Goal: Task Accomplishment & Management: Use online tool/utility

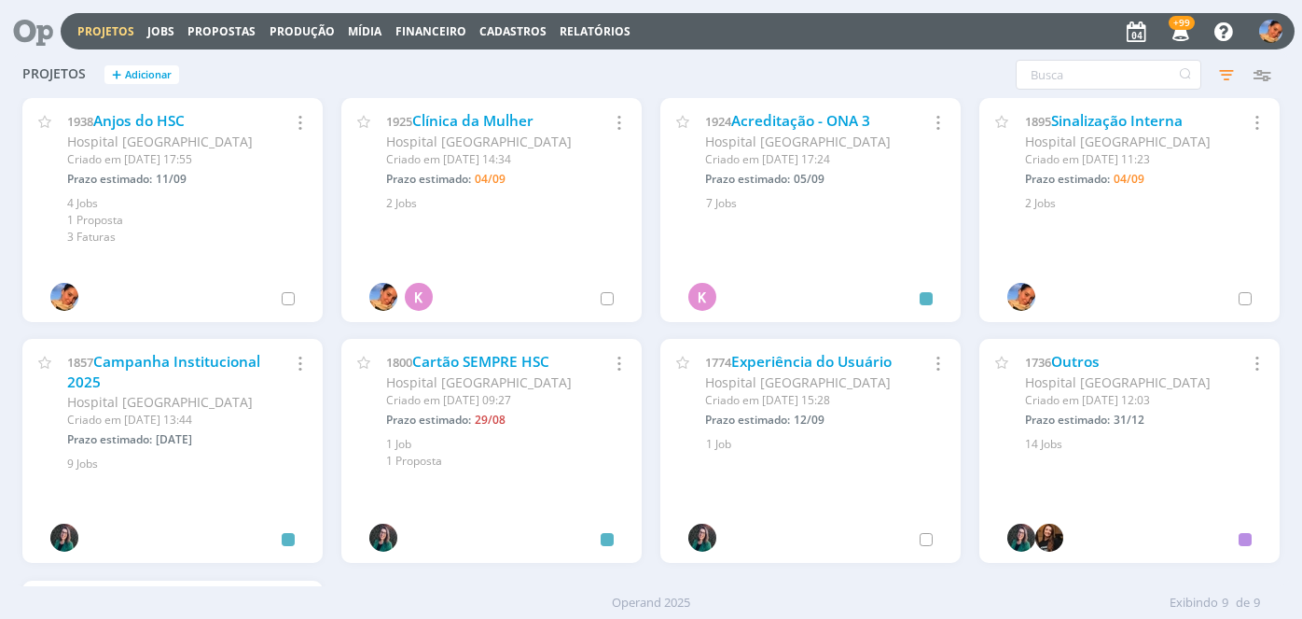
click at [57, 25] on div at bounding box center [33, 31] width 53 height 41
click at [38, 34] on icon at bounding box center [26, 31] width 38 height 36
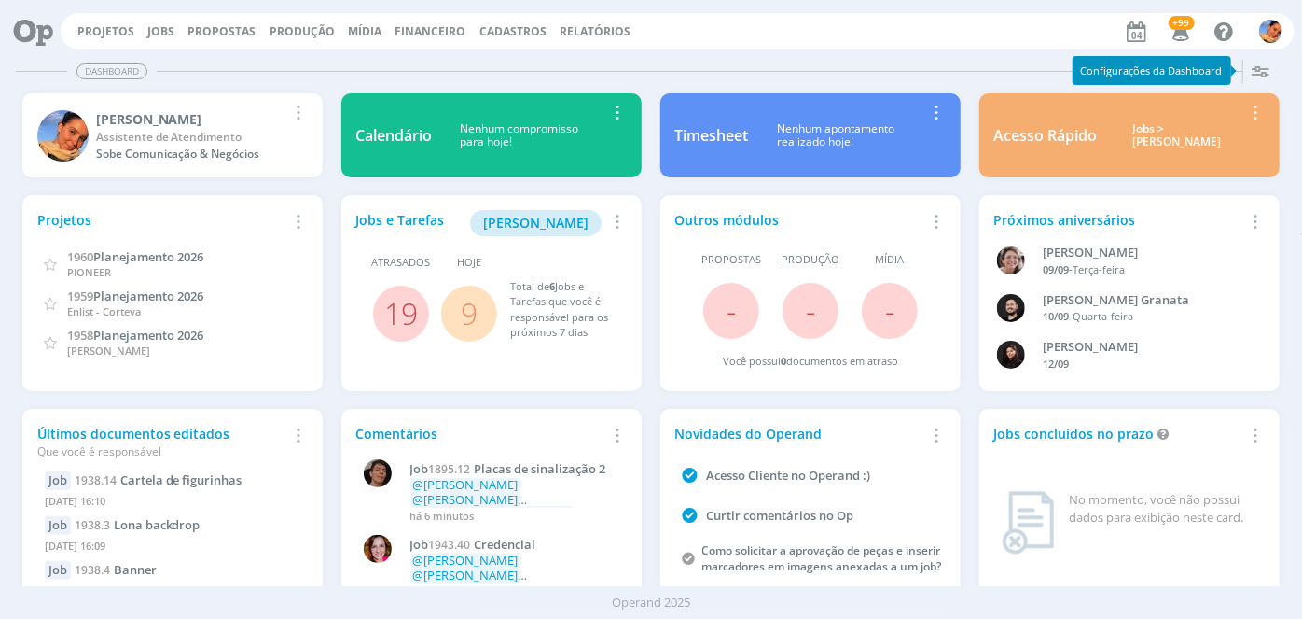
click at [1127, 139] on div "Jobs > Minha pauta" at bounding box center [1178, 135] width 132 height 27
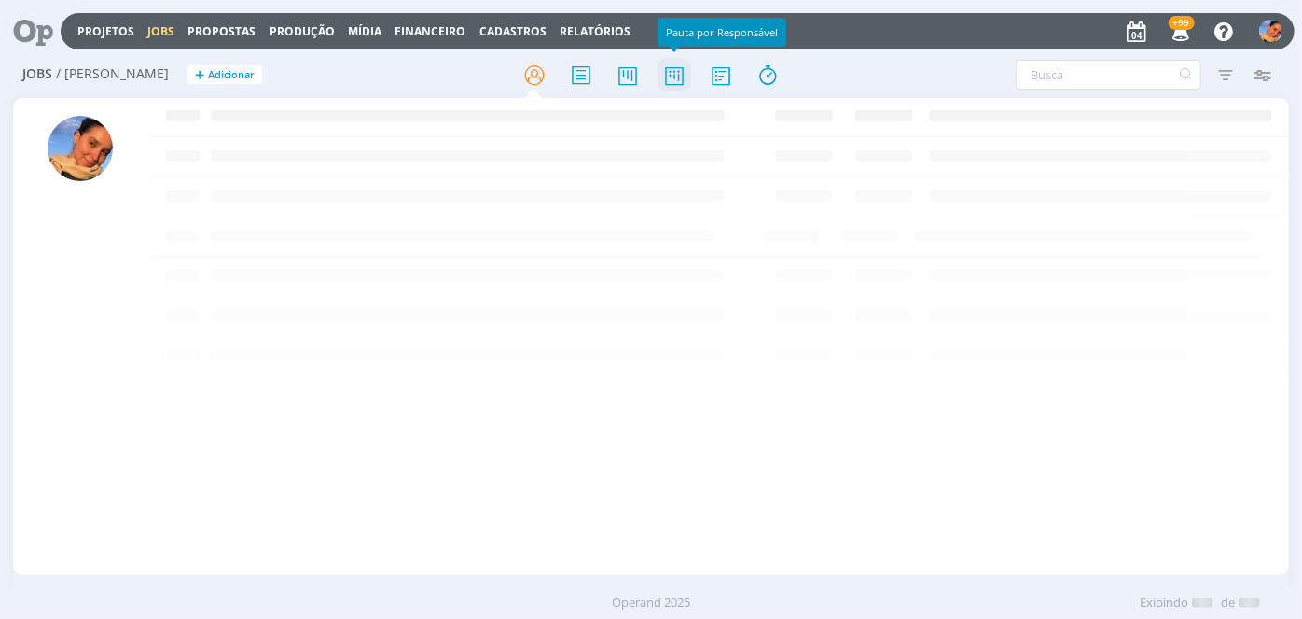
click at [681, 78] on icon at bounding box center [675, 75] width 34 height 36
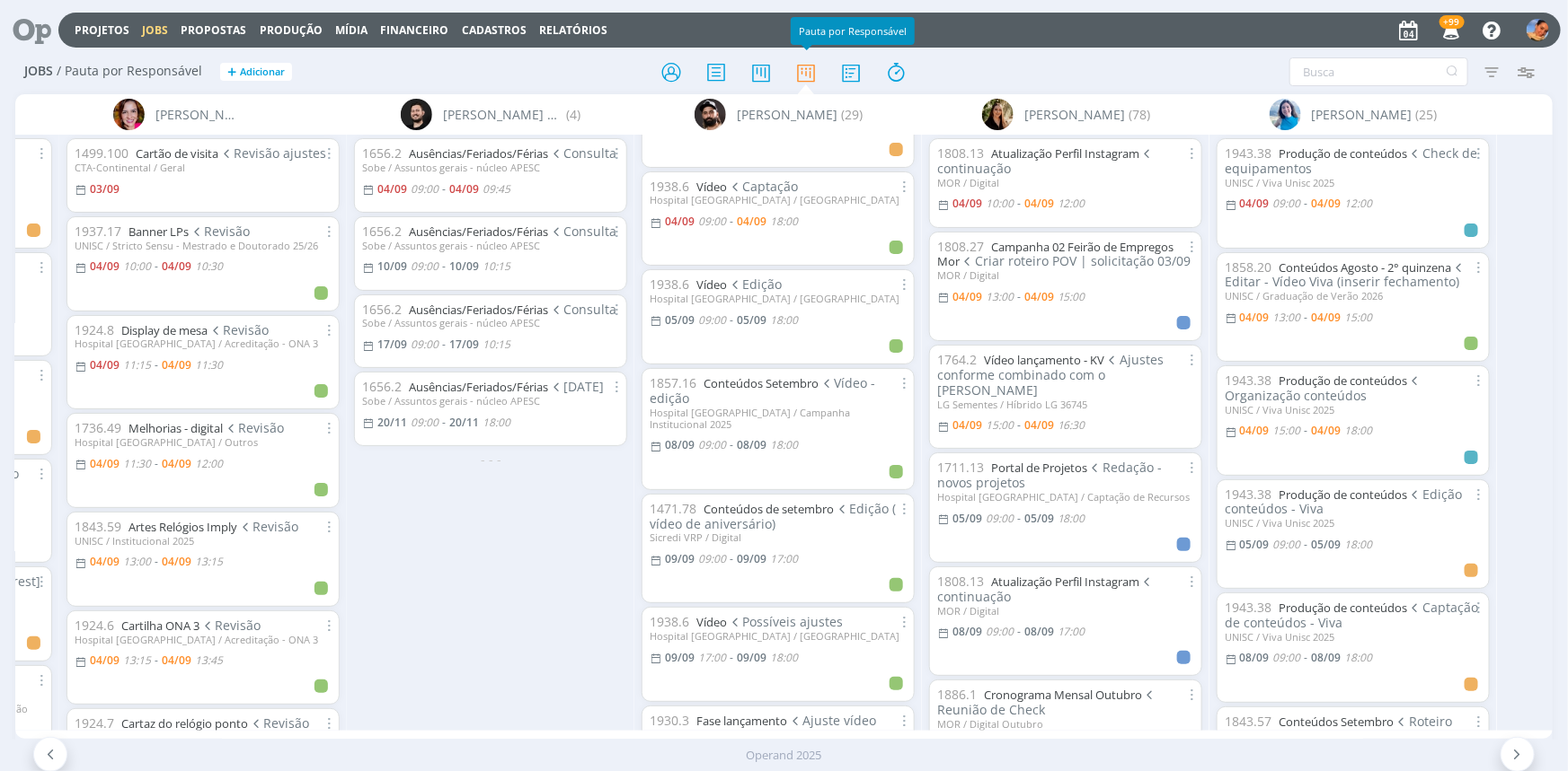
scroll to position [81, 0]
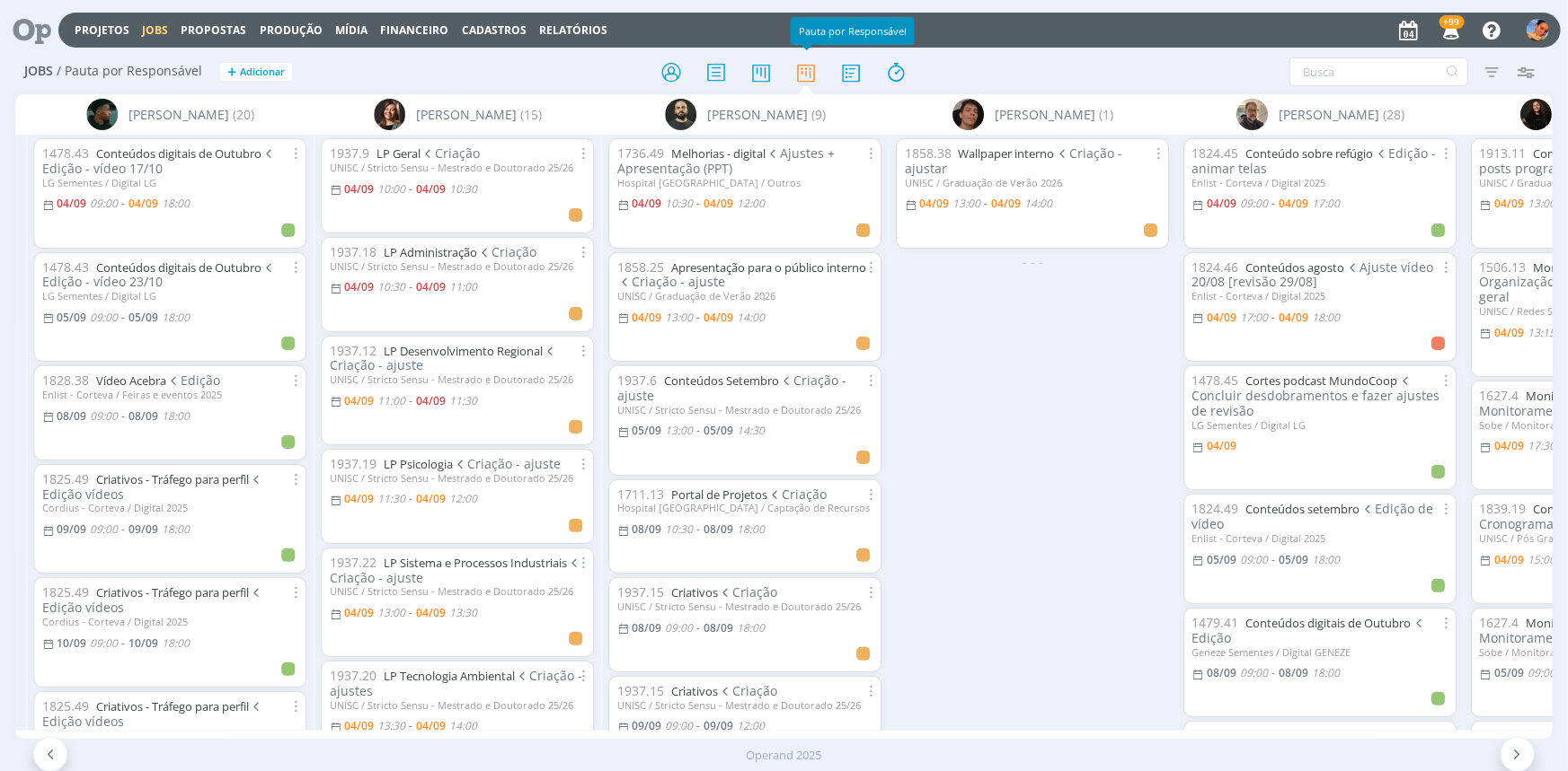
scroll to position [0, 2506]
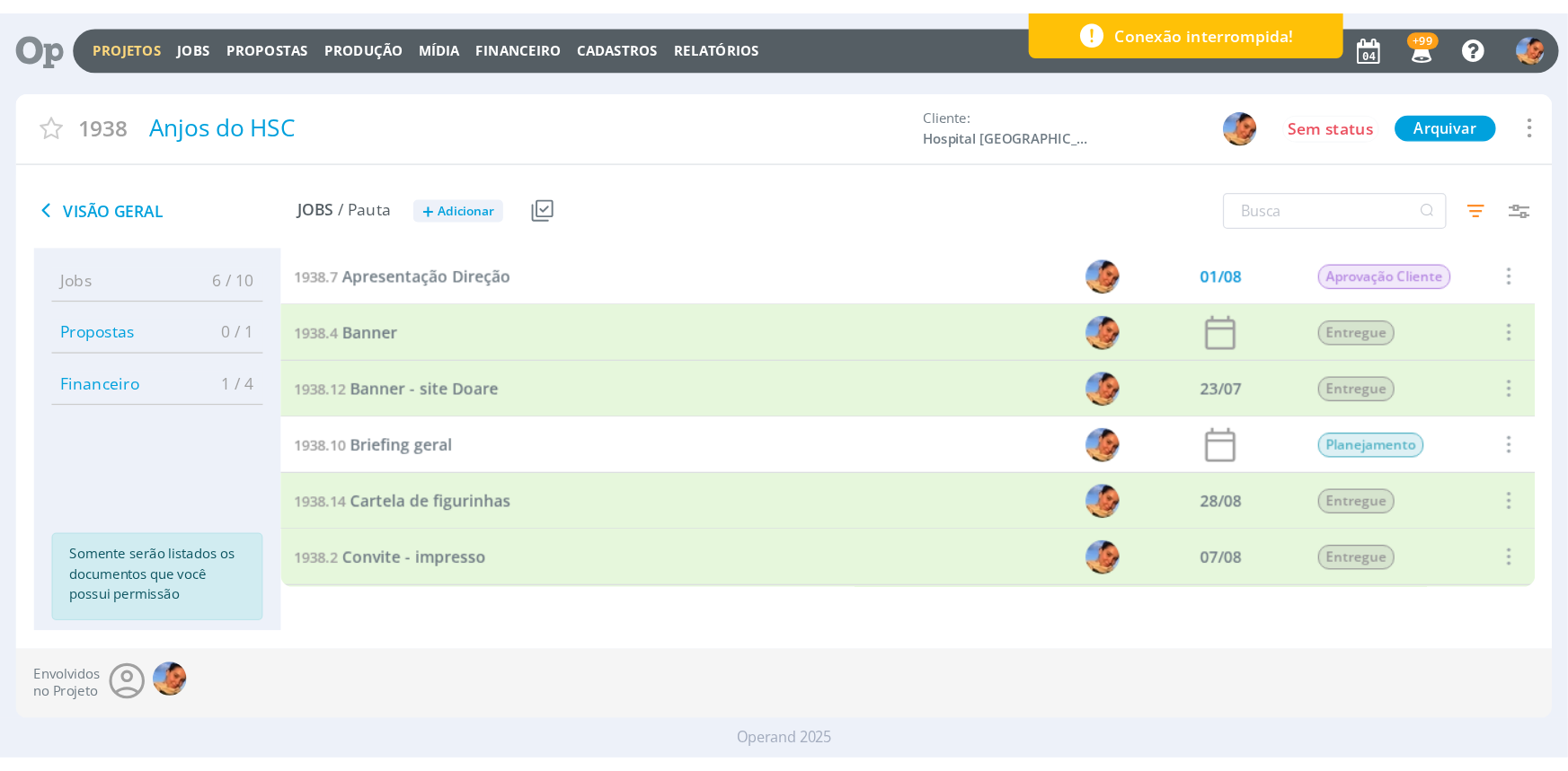
scroll to position [3, 0]
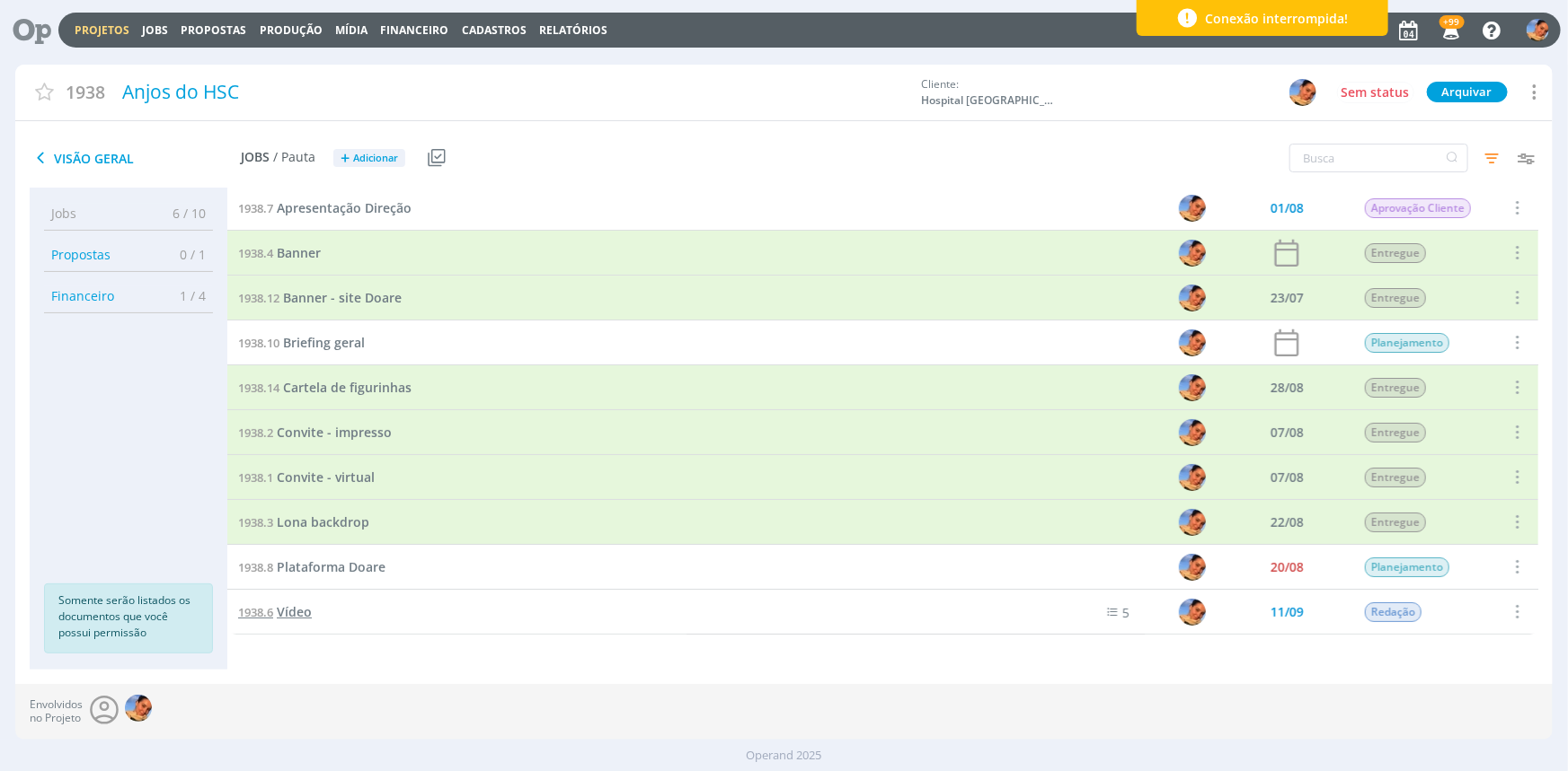
click at [274, 595] on link "1938.6 Vídeo" at bounding box center [274, 612] width 73 height 20
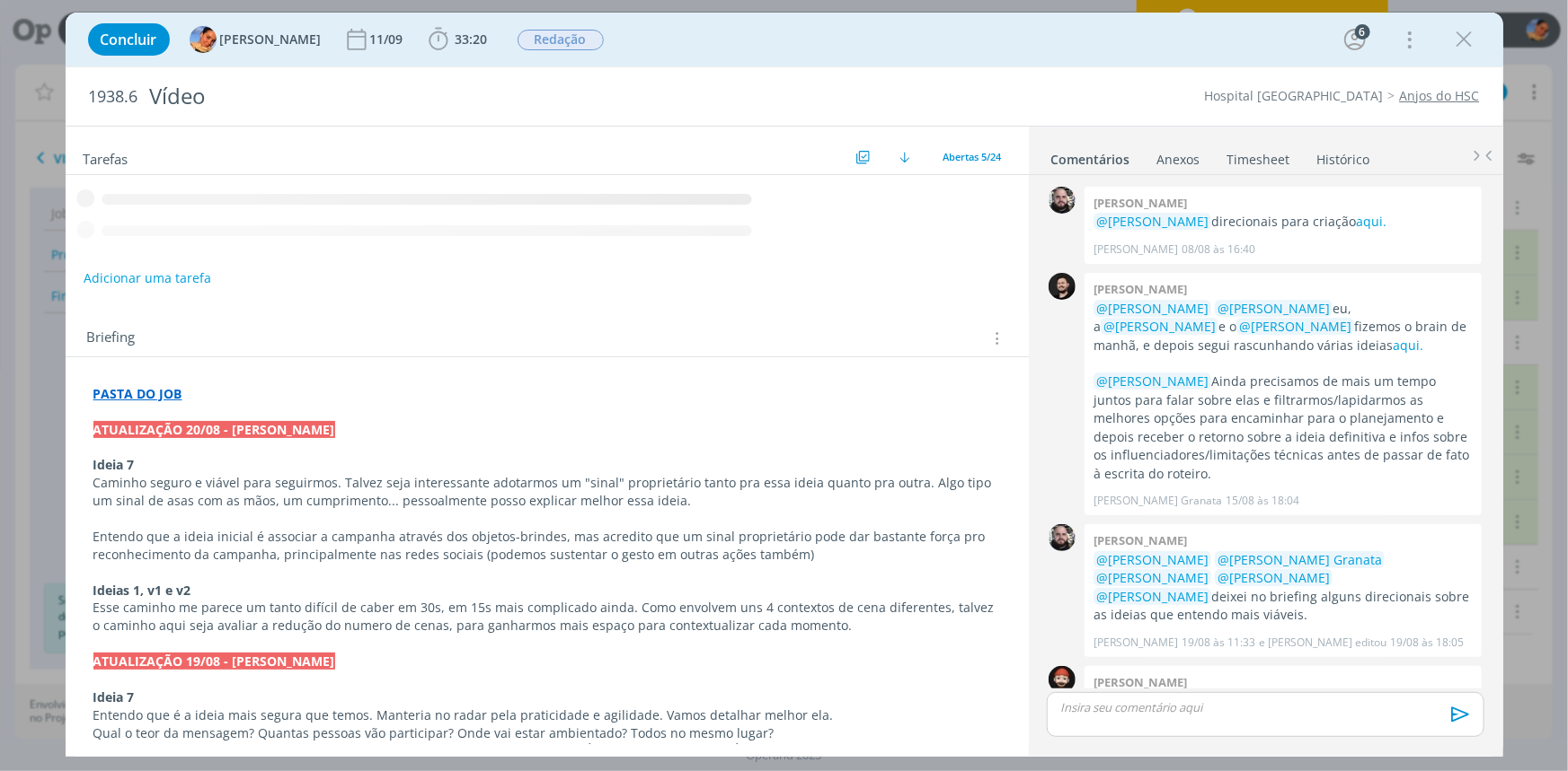
scroll to position [716, 0]
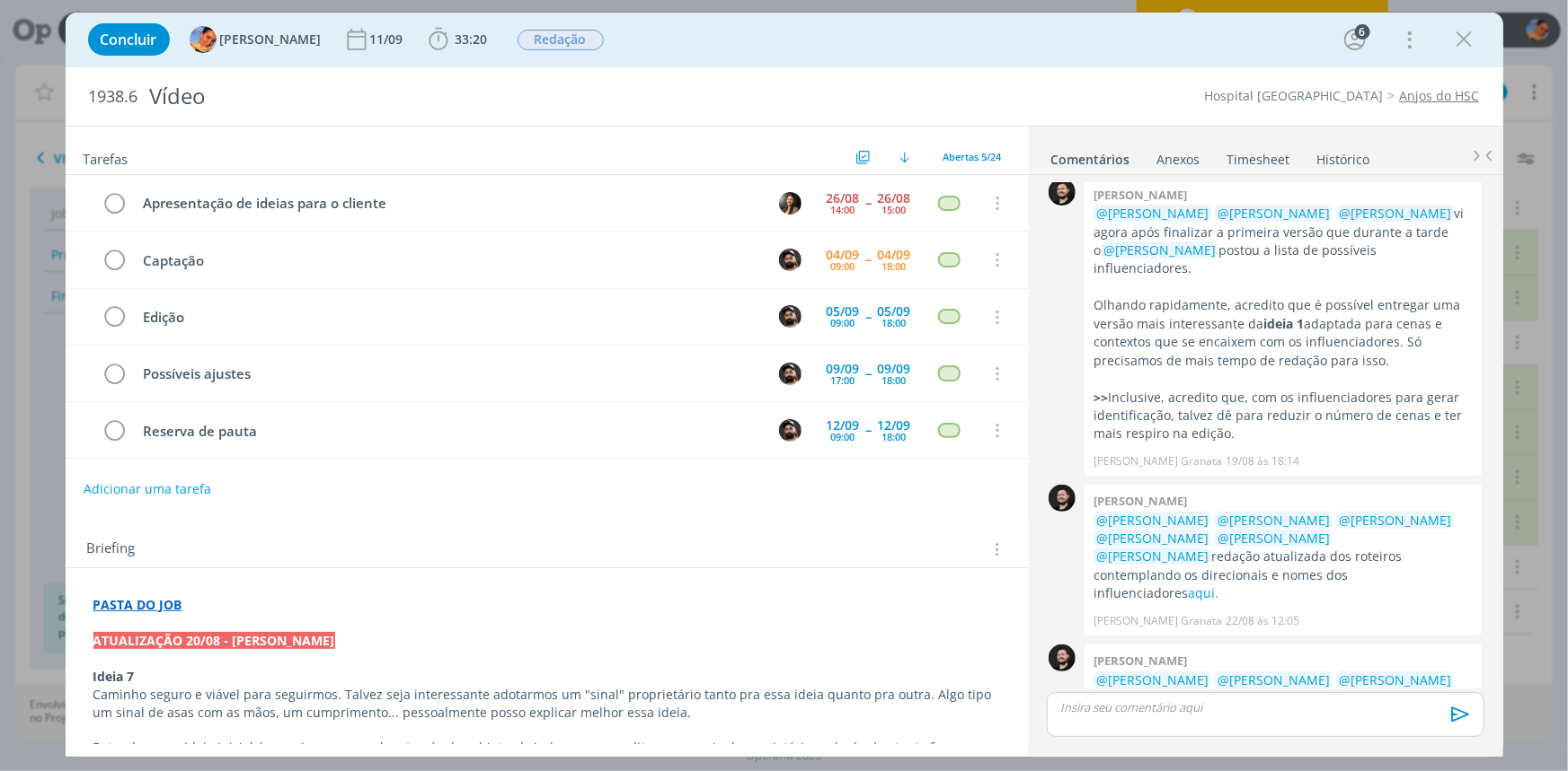
click at [144, 595] on strong "PASTA DO JOB" at bounding box center [138, 604] width 89 height 17
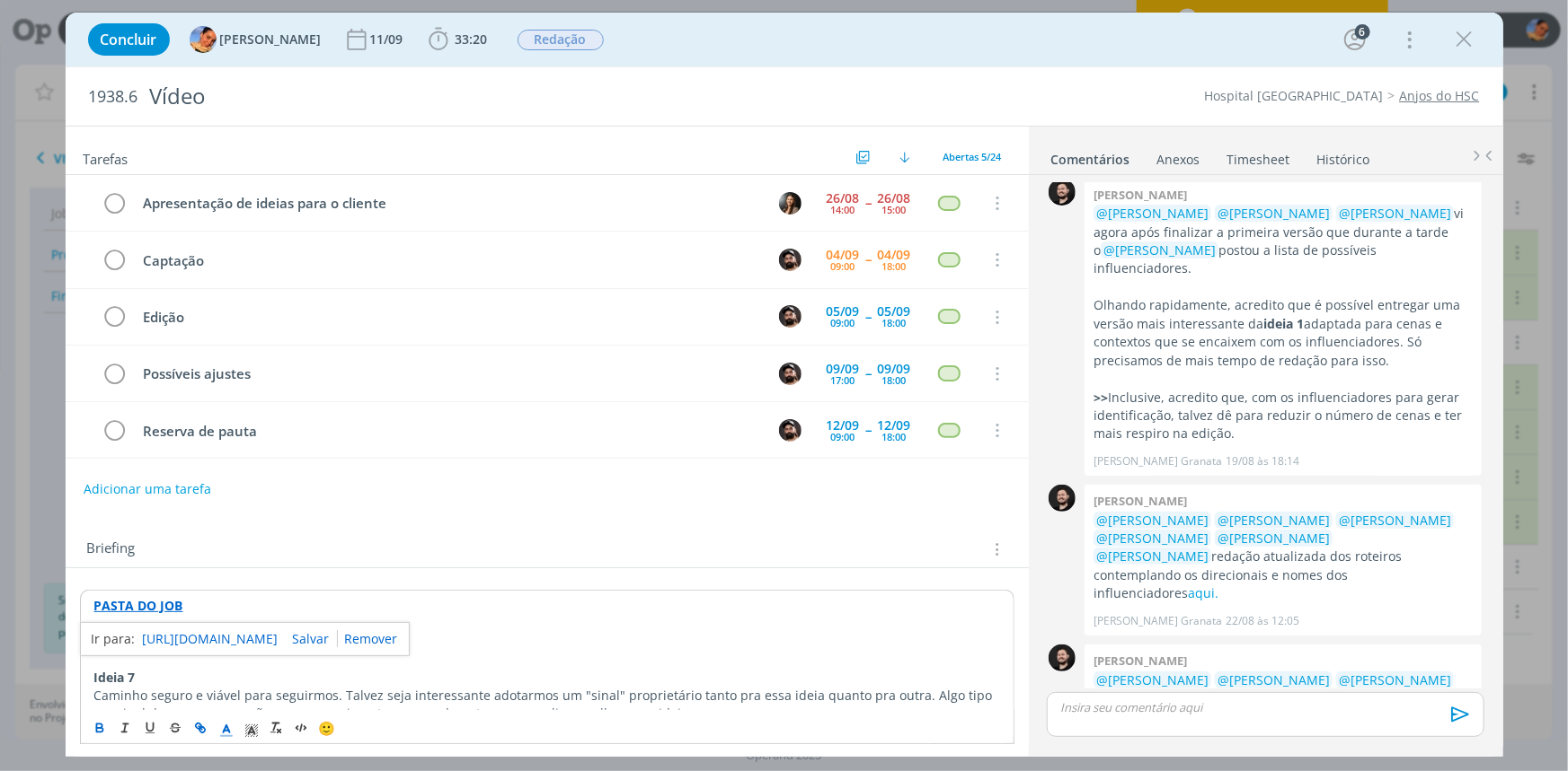
click at [180, 595] on link "https://sobeae.sharepoint.com/:f:/s/SOBEAE/EpLJVmymArpBoKnPab2ikS8B34O5J9-3hQiS…" at bounding box center [210, 639] width 136 height 23
click at [593, 508] on div "Tarefas Usar Job de template Criar template a partir deste job Visualizar Templ…" at bounding box center [547, 436] width 963 height 618
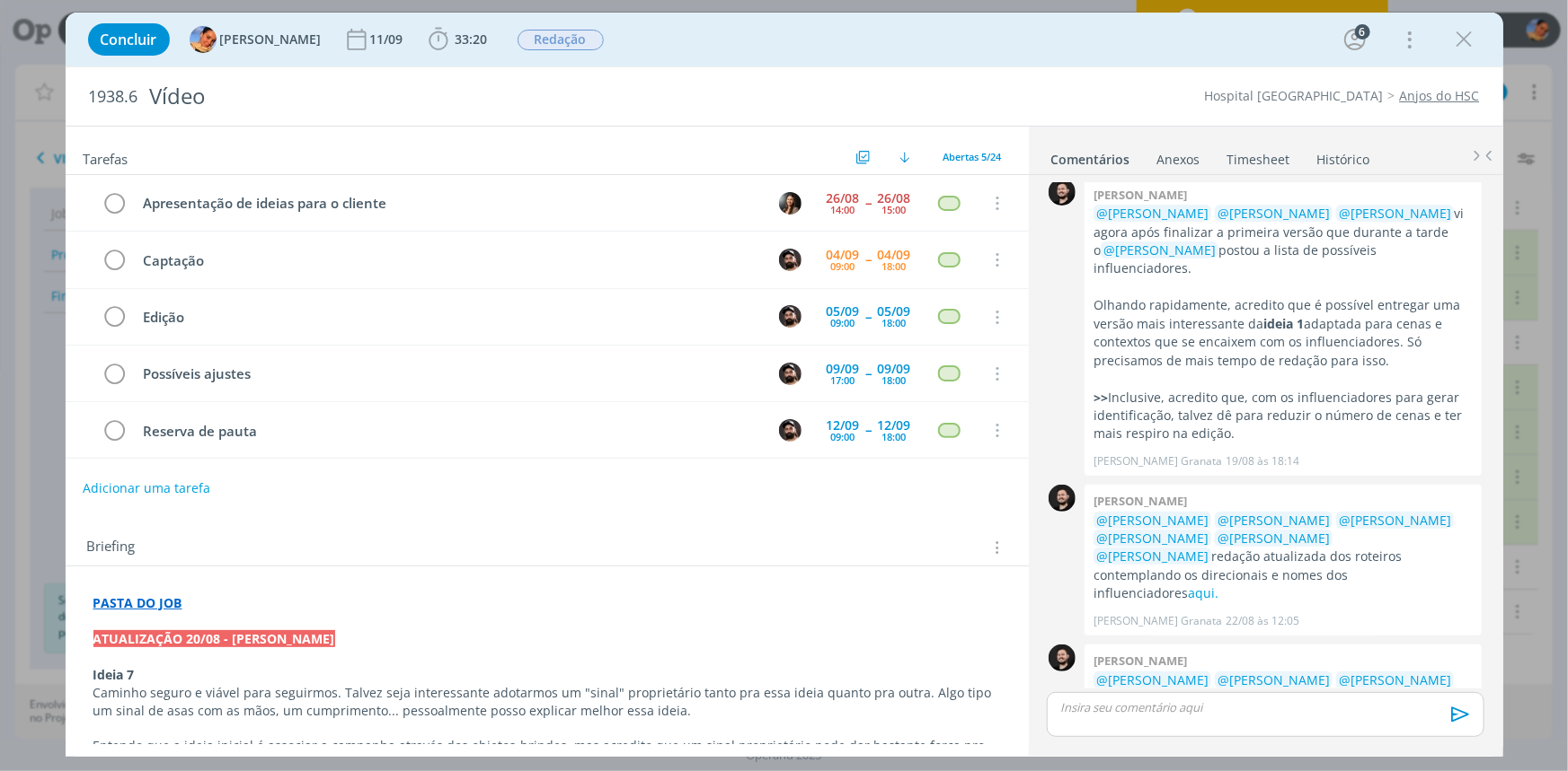
click at [162, 482] on button "Adicionar uma tarefa" at bounding box center [146, 489] width 127 height 31
click at [162, 482] on input "dialog" at bounding box center [428, 488] width 663 height 25
type input "Tela para motion"
click at [805, 477] on icon "dialog" at bounding box center [811, 488] width 28 height 28
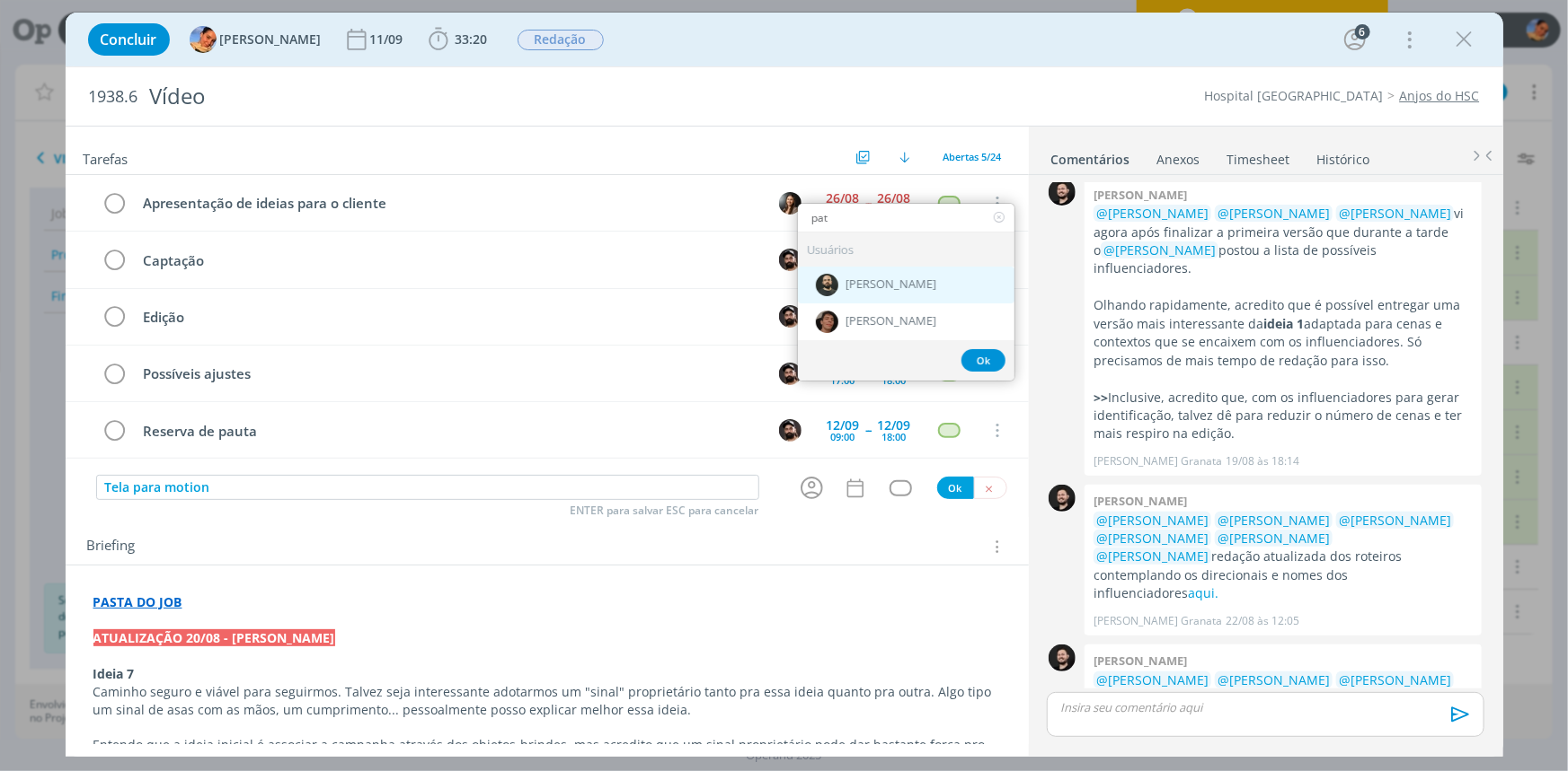
type input "pat"
click at [911, 282] on span "[PERSON_NAME]" at bounding box center [891, 285] width 91 height 14
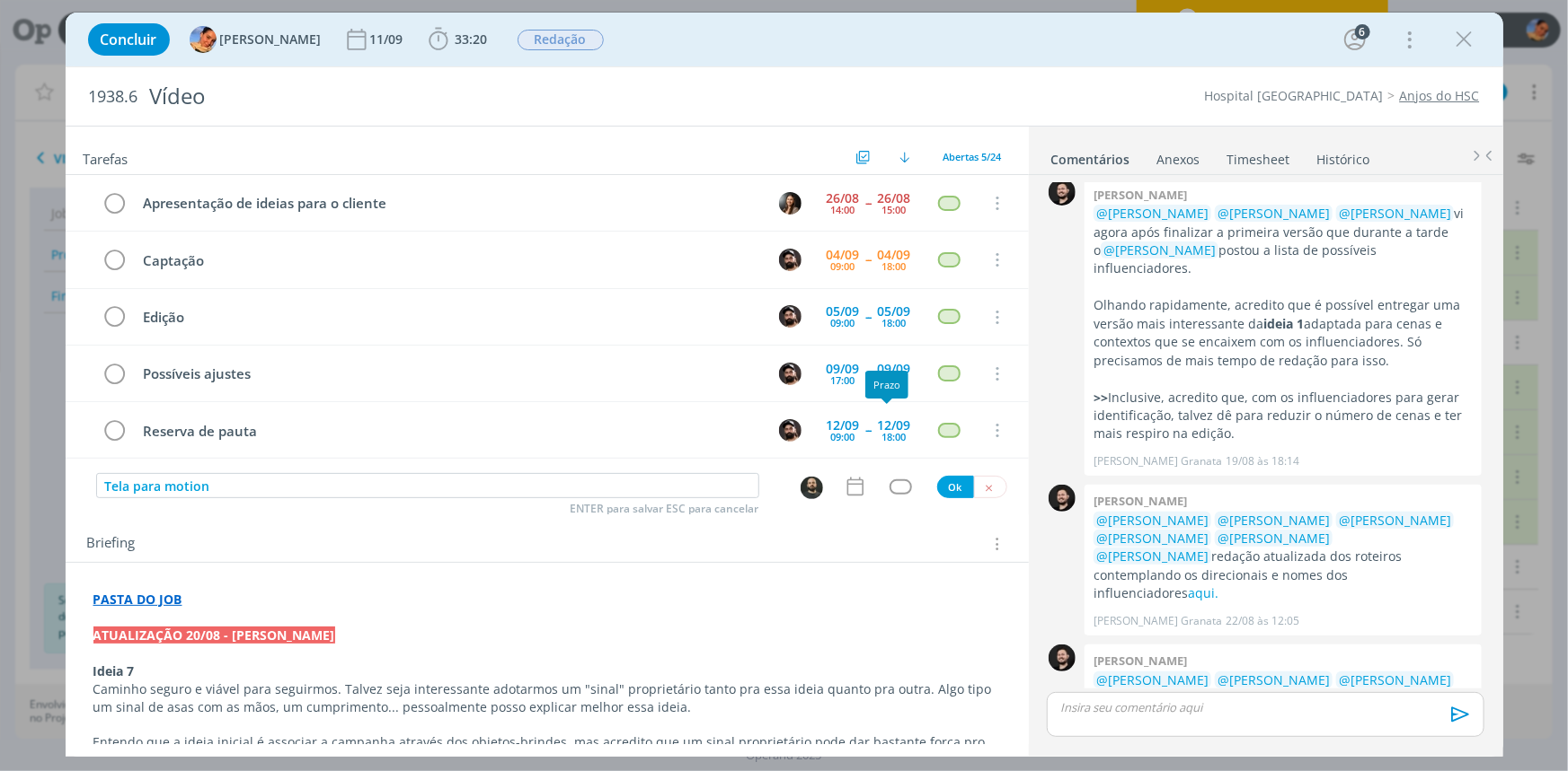
click at [851, 485] on icon "dialog" at bounding box center [855, 487] width 23 height 23
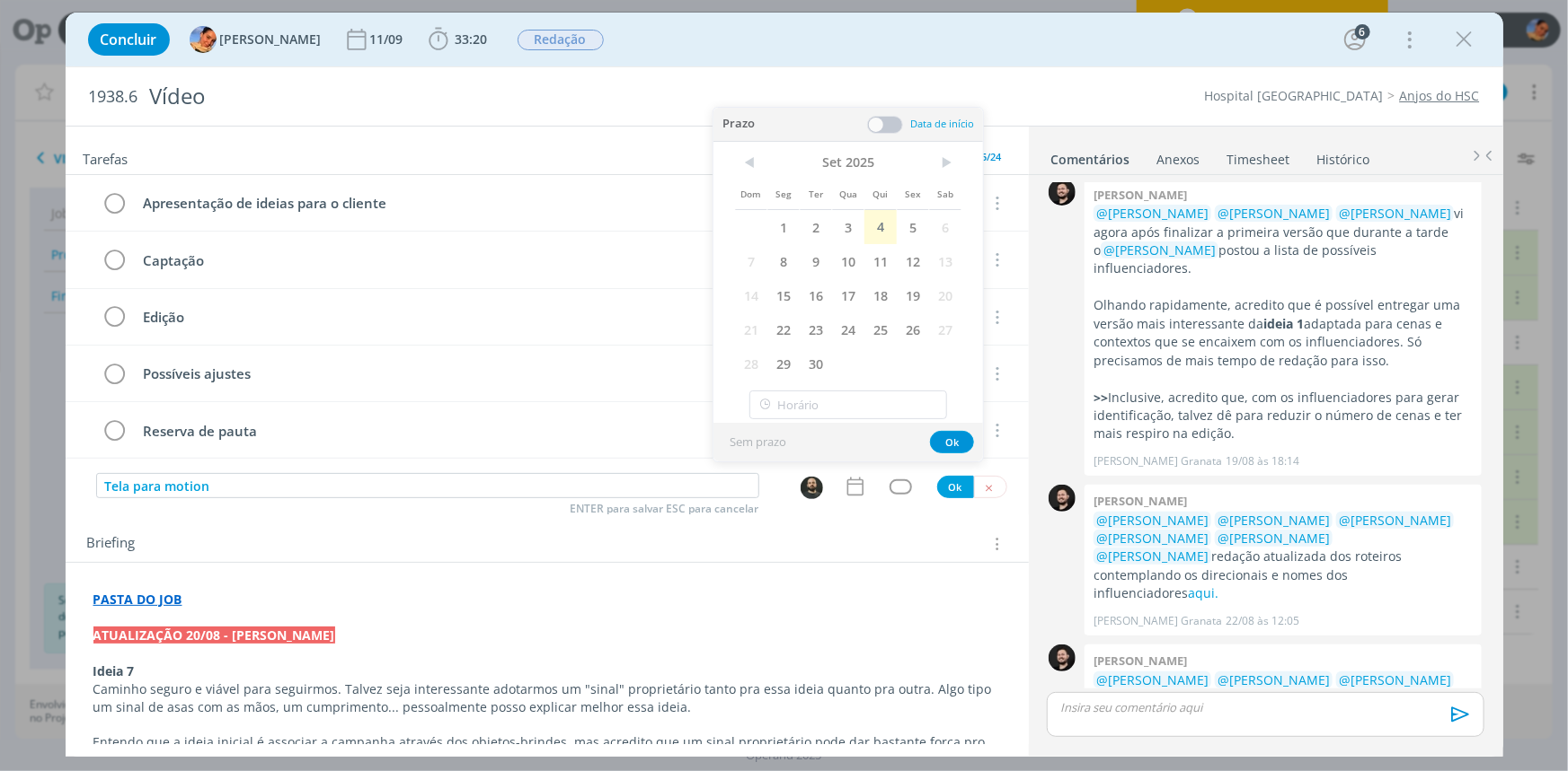
click at [885, 128] on span at bounding box center [884, 124] width 36 height 18
click at [904, 108] on div "Prazo Data de início" at bounding box center [849, 124] width 270 height 34
click at [891, 117] on span at bounding box center [884, 124] width 36 height 18
click at [877, 218] on span "4" at bounding box center [880, 226] width 33 height 34
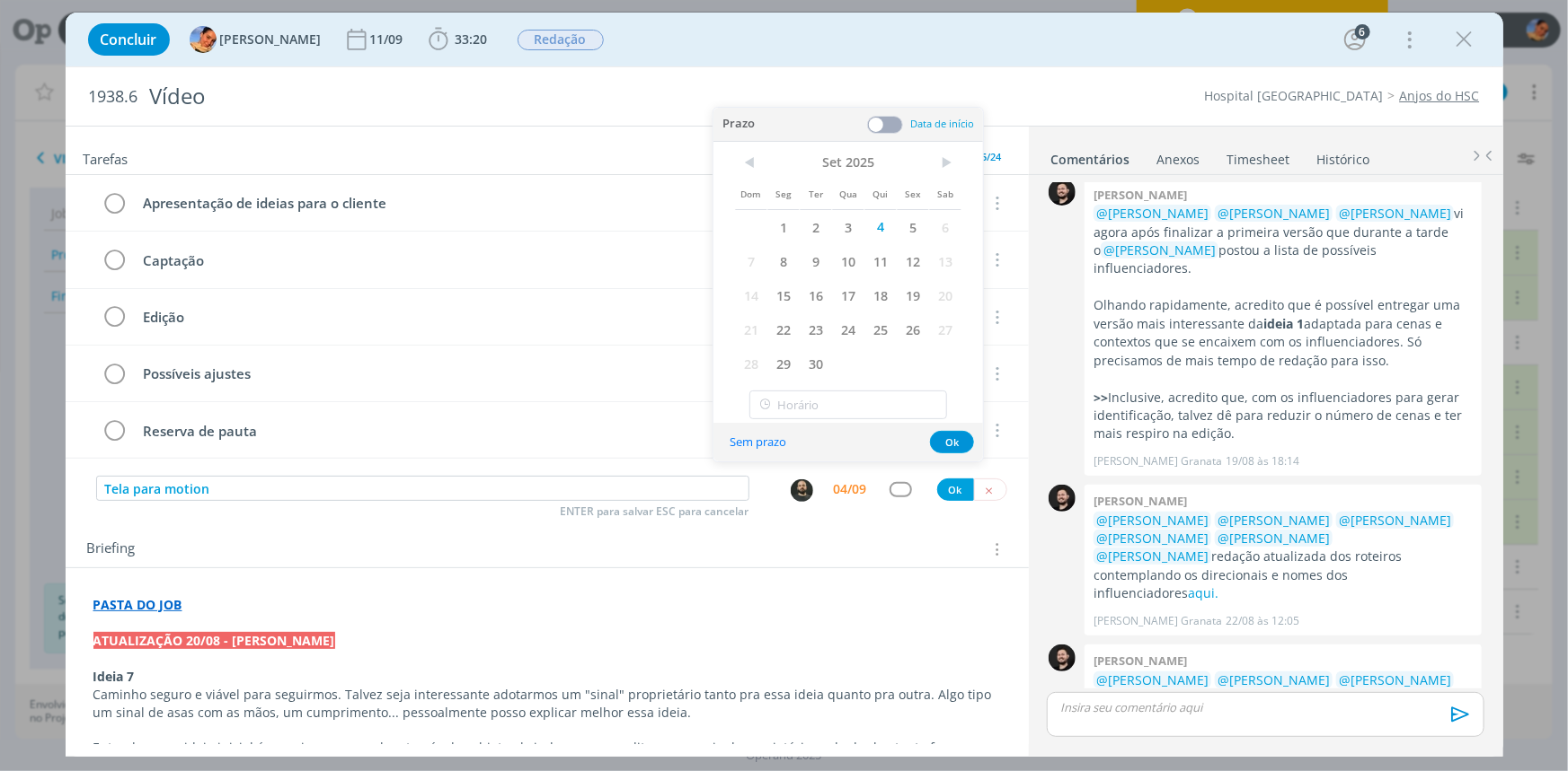
click at [878, 132] on span at bounding box center [884, 124] width 36 height 18
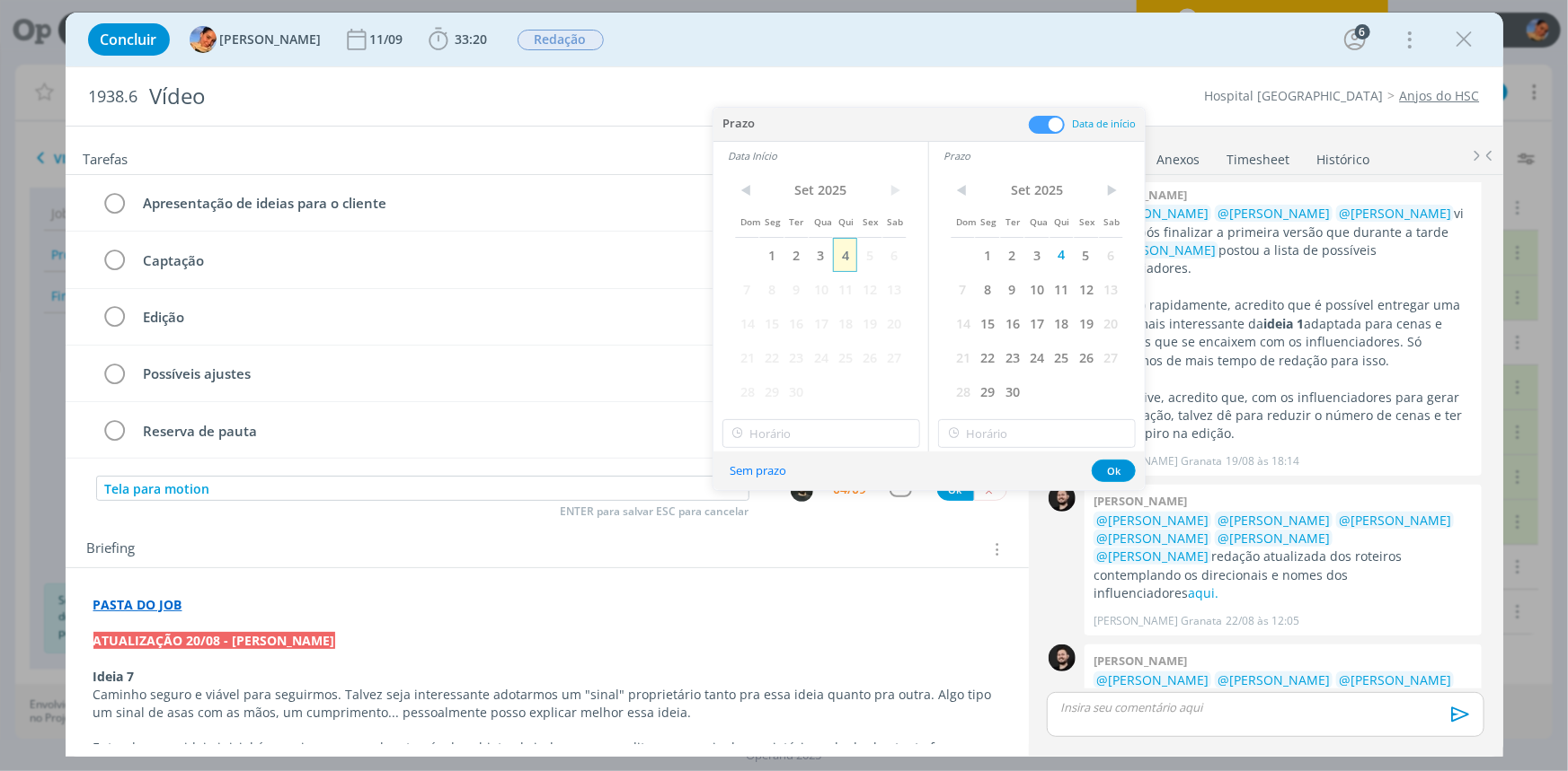
click at [850, 260] on span "4" at bounding box center [845, 254] width 24 height 34
click at [858, 430] on input "12:00" at bounding box center [821, 434] width 197 height 29
click at [843, 546] on div "14:00" at bounding box center [823, 544] width 200 height 33
type input "14:00"
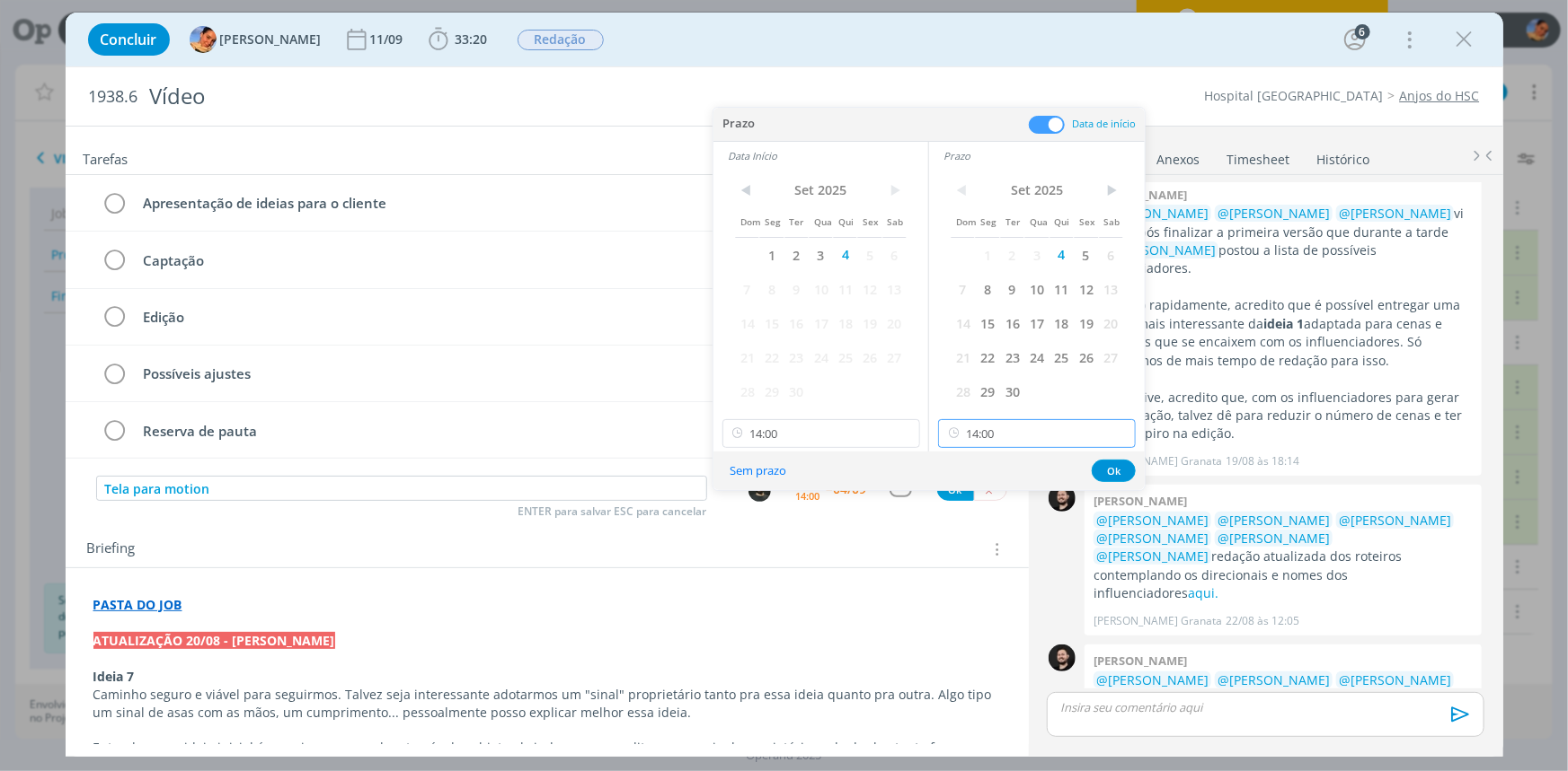
click at [1006, 443] on input "14:00" at bounding box center [1036, 434] width 197 height 29
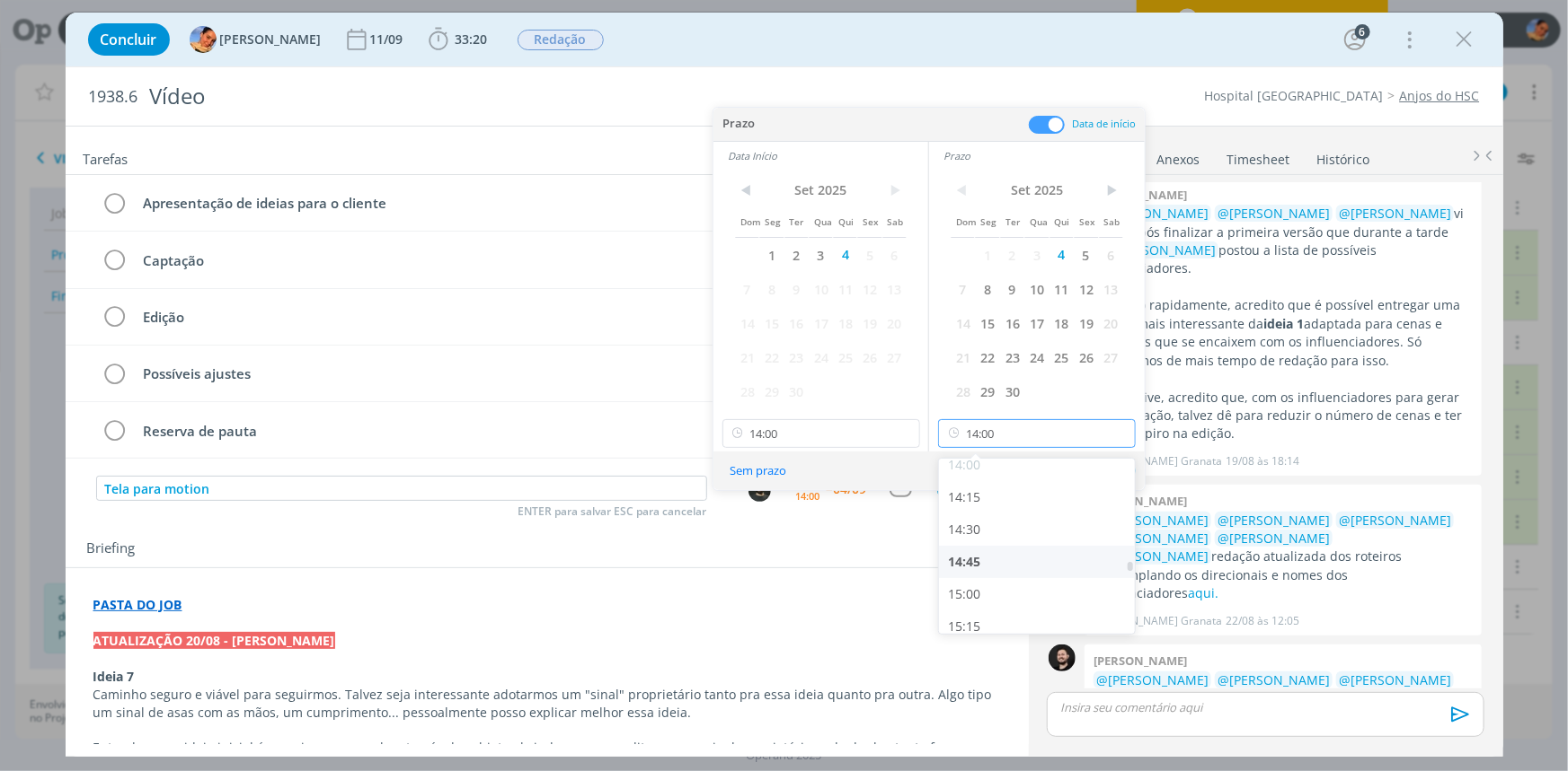
scroll to position [1837, 0]
click at [985, 583] on div "15:00" at bounding box center [1039, 578] width 200 height 33
type input "15:00"
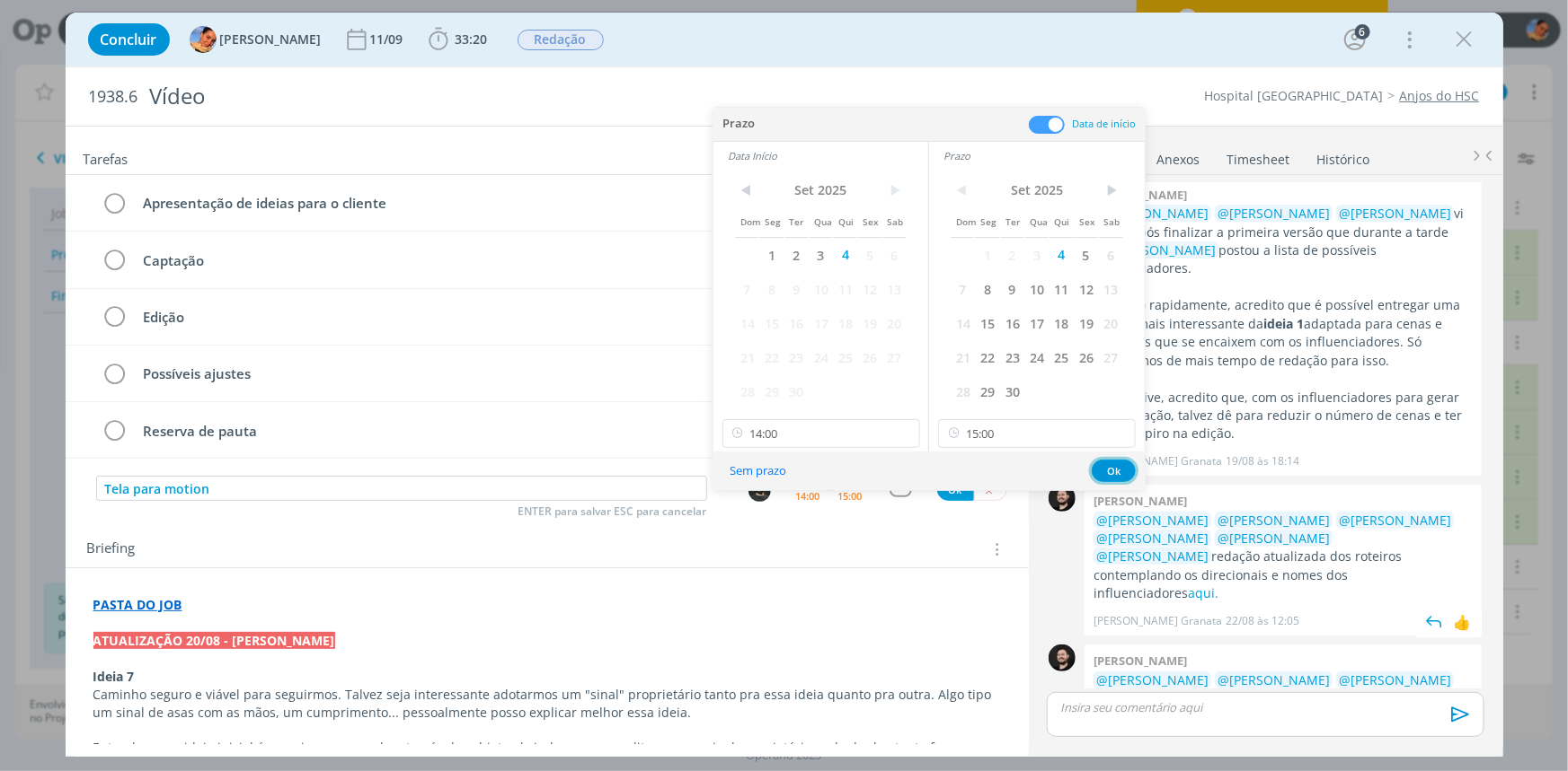
click at [1105, 472] on button "Ok" at bounding box center [1113, 471] width 44 height 22
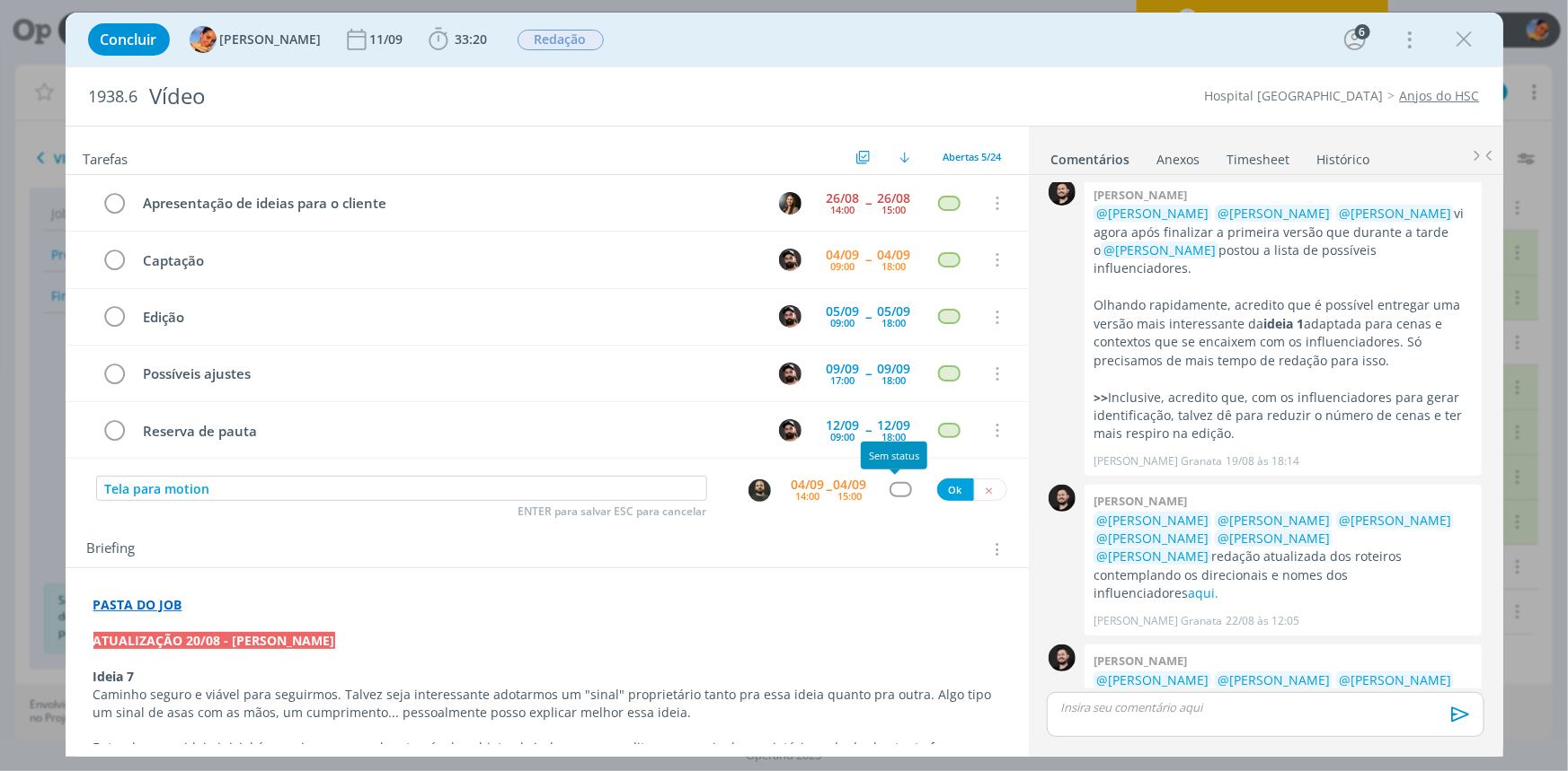
click at [895, 488] on div "dialog" at bounding box center [901, 490] width 22 height 15
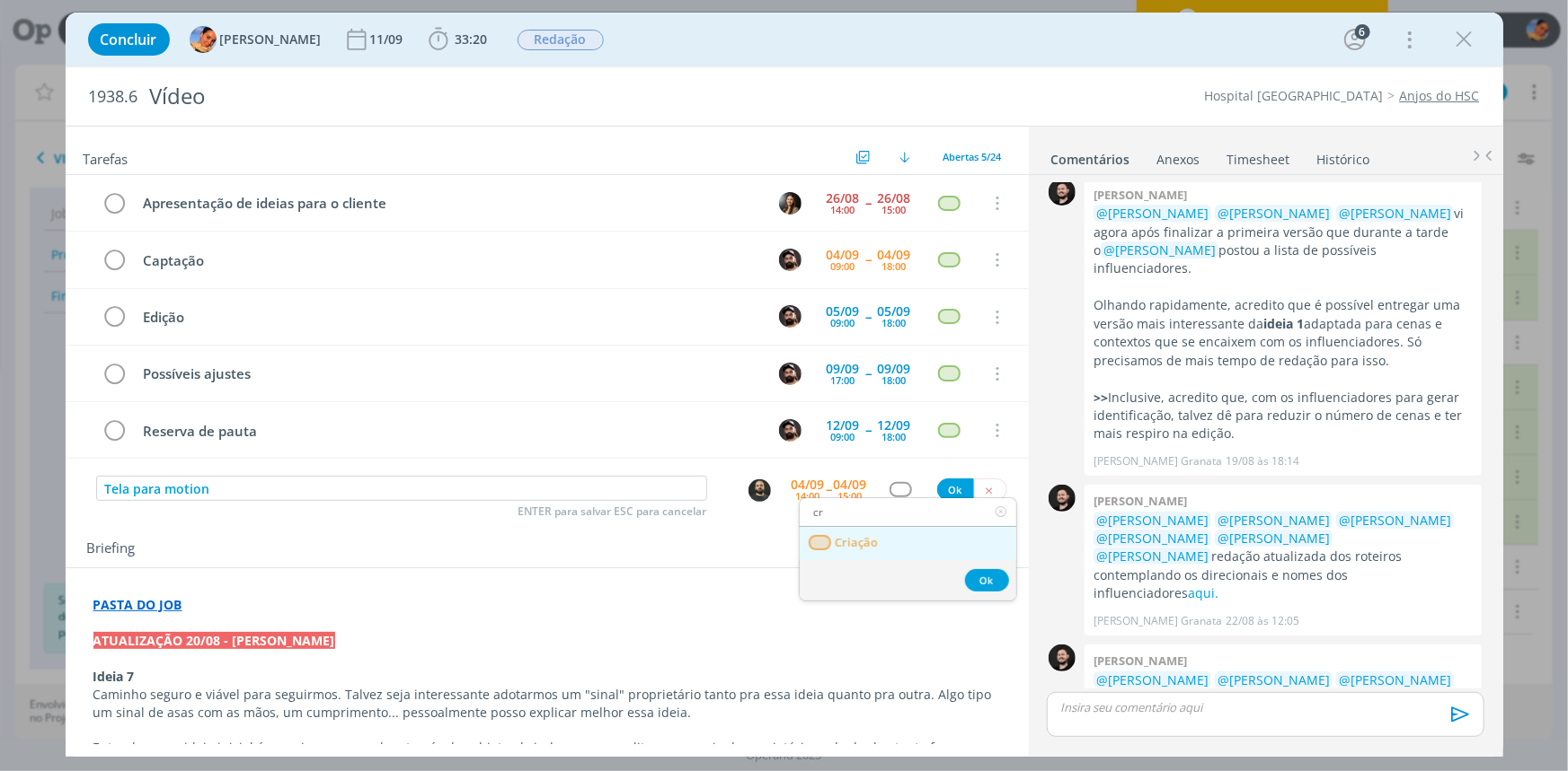
type input "cr"
click at [892, 542] on link "Criação" at bounding box center [907, 544] width 217 height 34
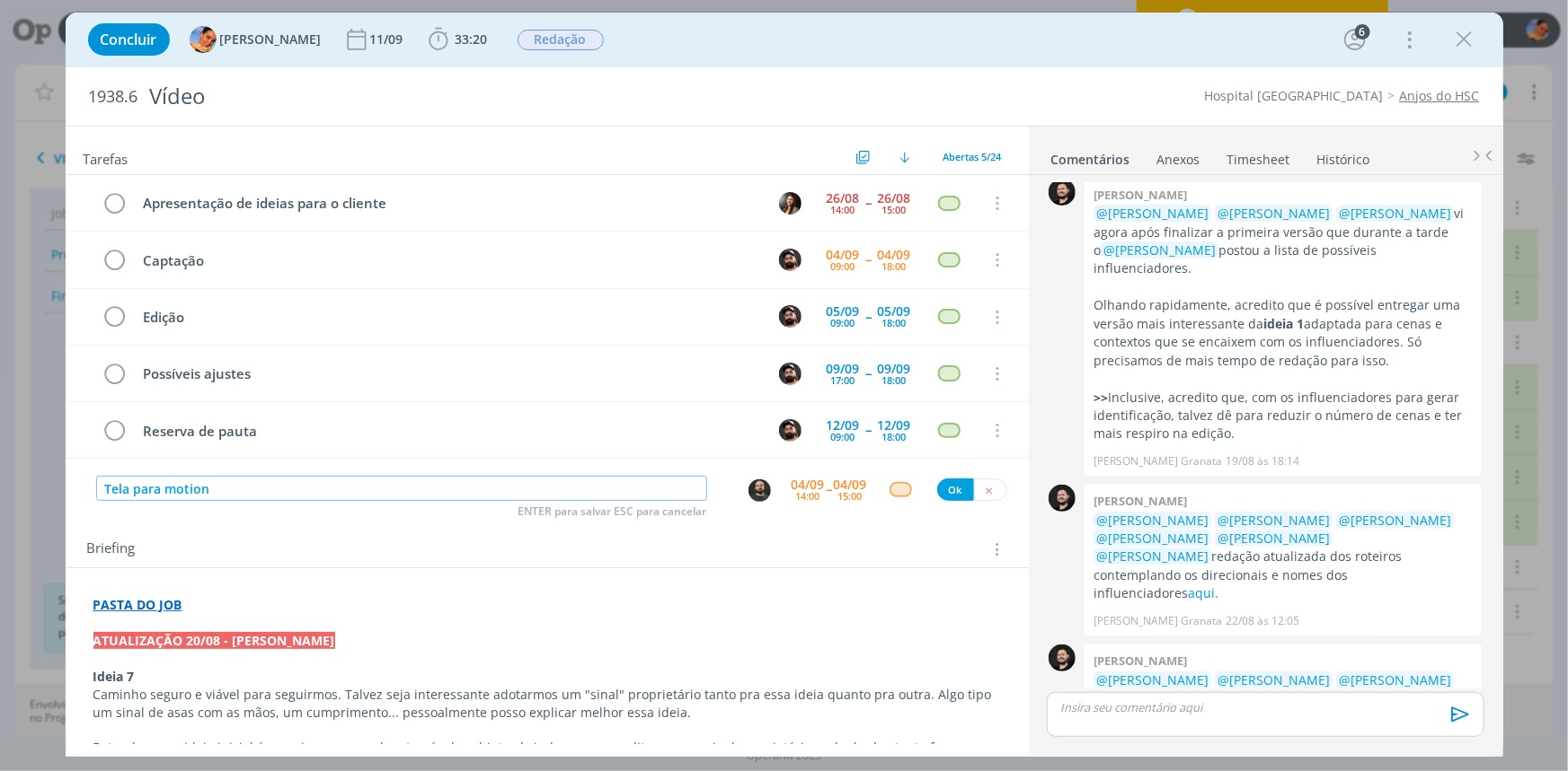
click at [344, 487] on input "Tela para motion" at bounding box center [402, 488] width 611 height 25
type input "Tela para motion - vertical e horizontal"
click at [336, 595] on p "PASTA DO JOB" at bounding box center [547, 604] width 907 height 18
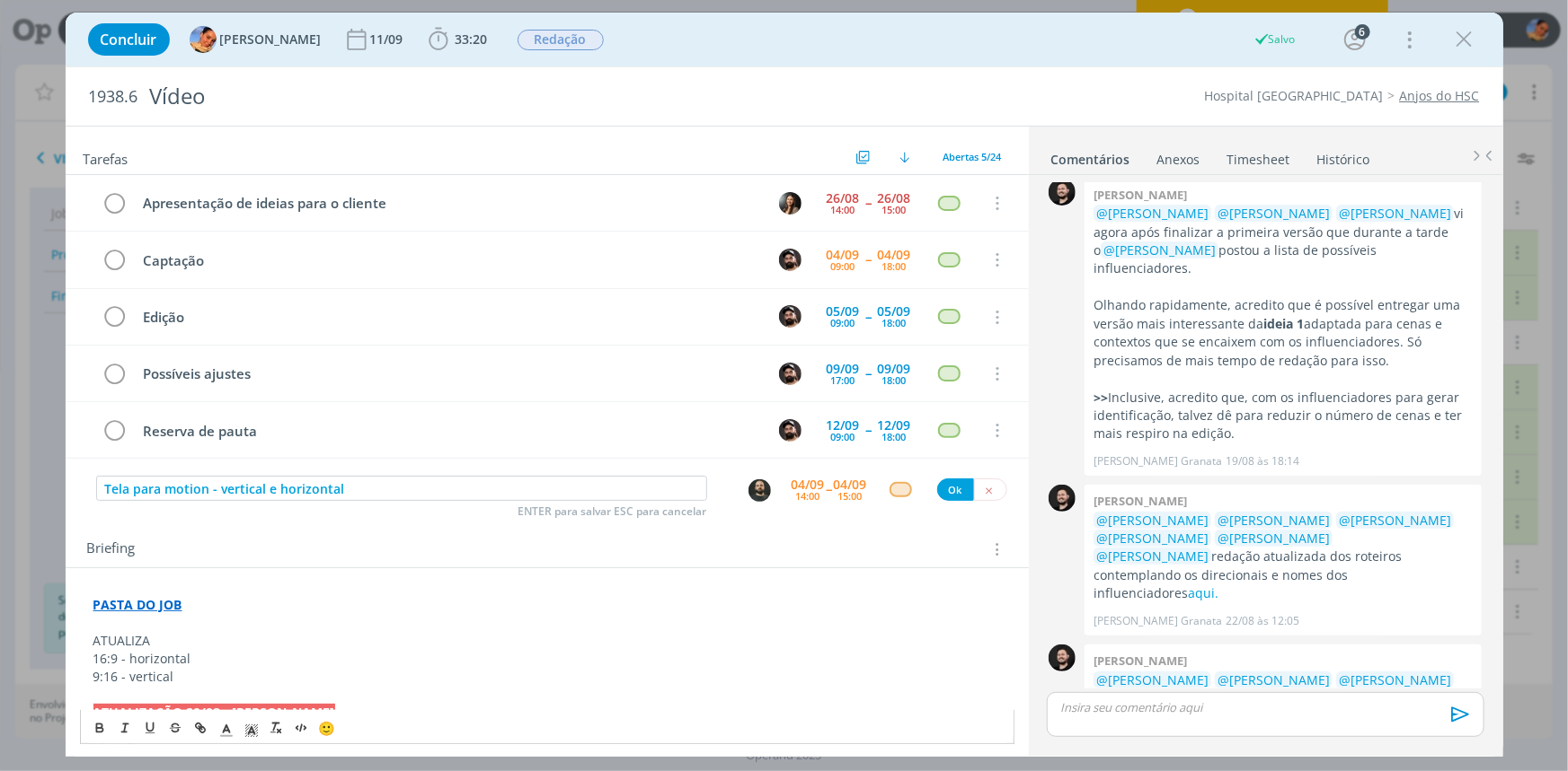
click at [170, 595] on p "ATUALIZA" at bounding box center [547, 641] width 907 height 18
drag, startPoint x: 275, startPoint y: 639, endPoint x: 91, endPoint y: 635, distance: 184.0
click at [99, 595] on icon "dialog" at bounding box center [99, 728] width 14 height 14
click at [220, 595] on icon "dialog" at bounding box center [226, 731] width 16 height 16
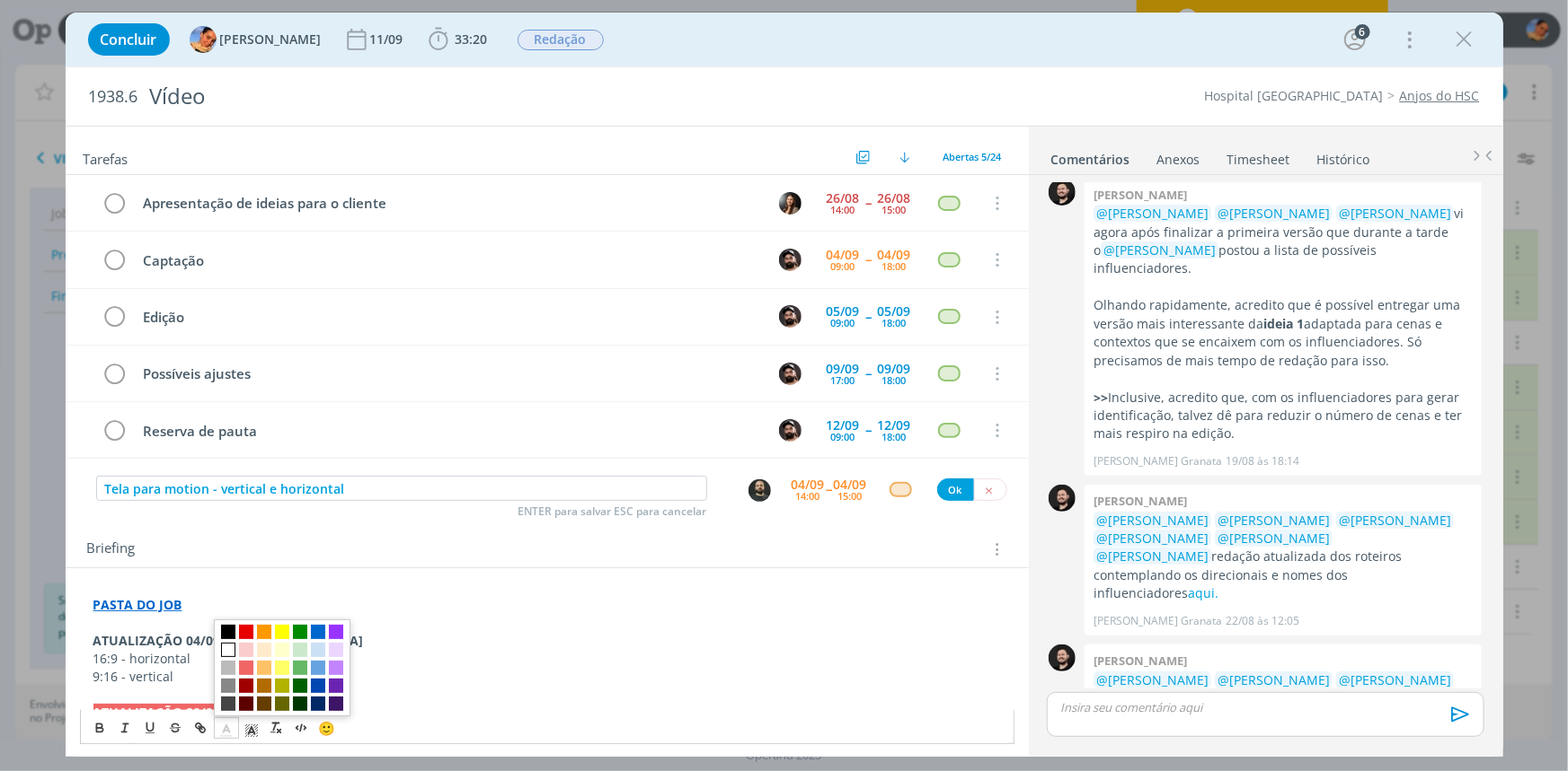
drag, startPoint x: 222, startPoint y: 648, endPoint x: 234, endPoint y: 715, distance: 68.1
click at [223, 595] on span "dialog" at bounding box center [227, 650] width 14 height 14
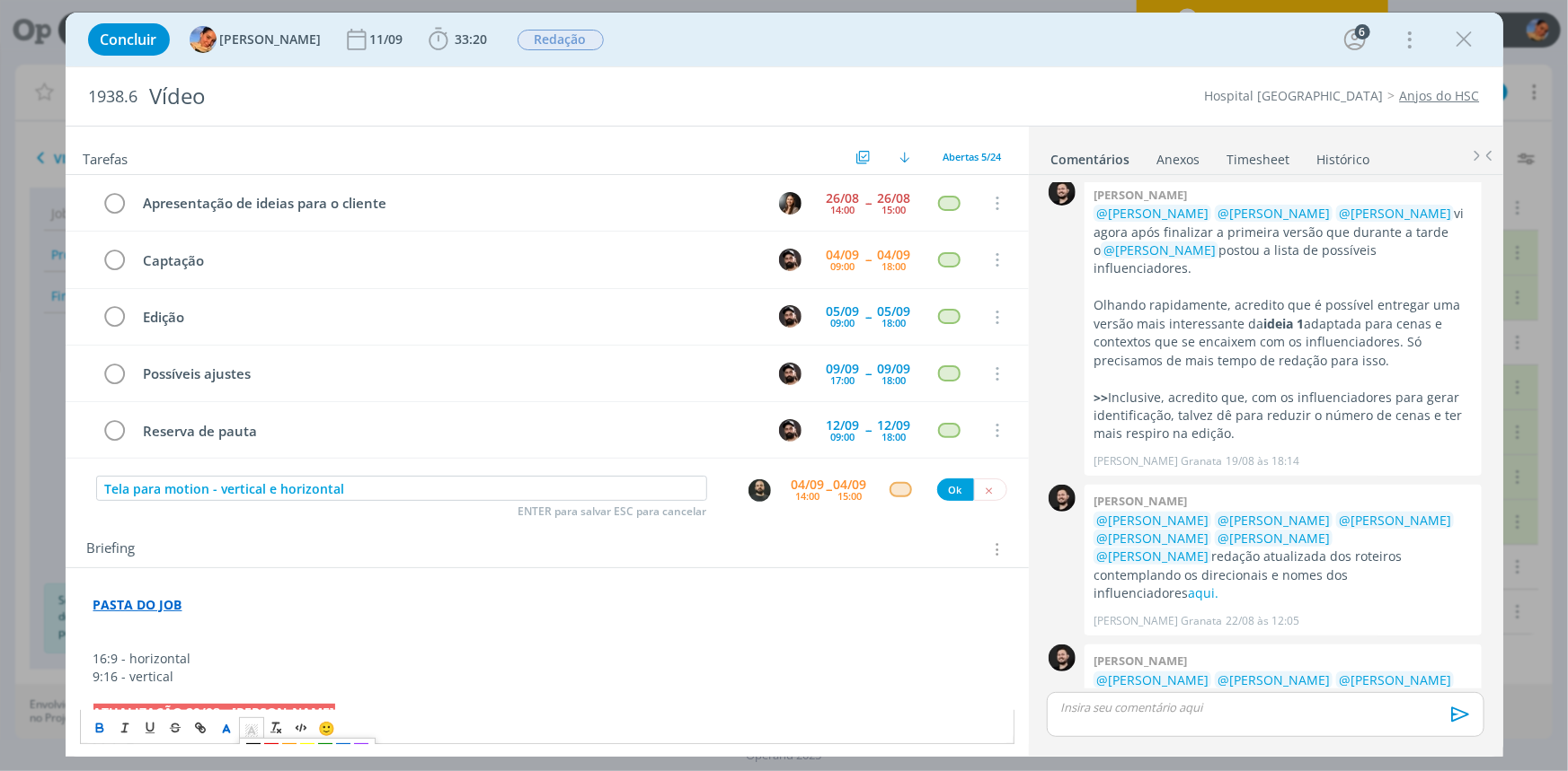
drag, startPoint x: 250, startPoint y: 732, endPoint x: 257, endPoint y: 716, distance: 17.5
click at [250, 595] on line "dialog" at bounding box center [250, 732] width 5 height 0
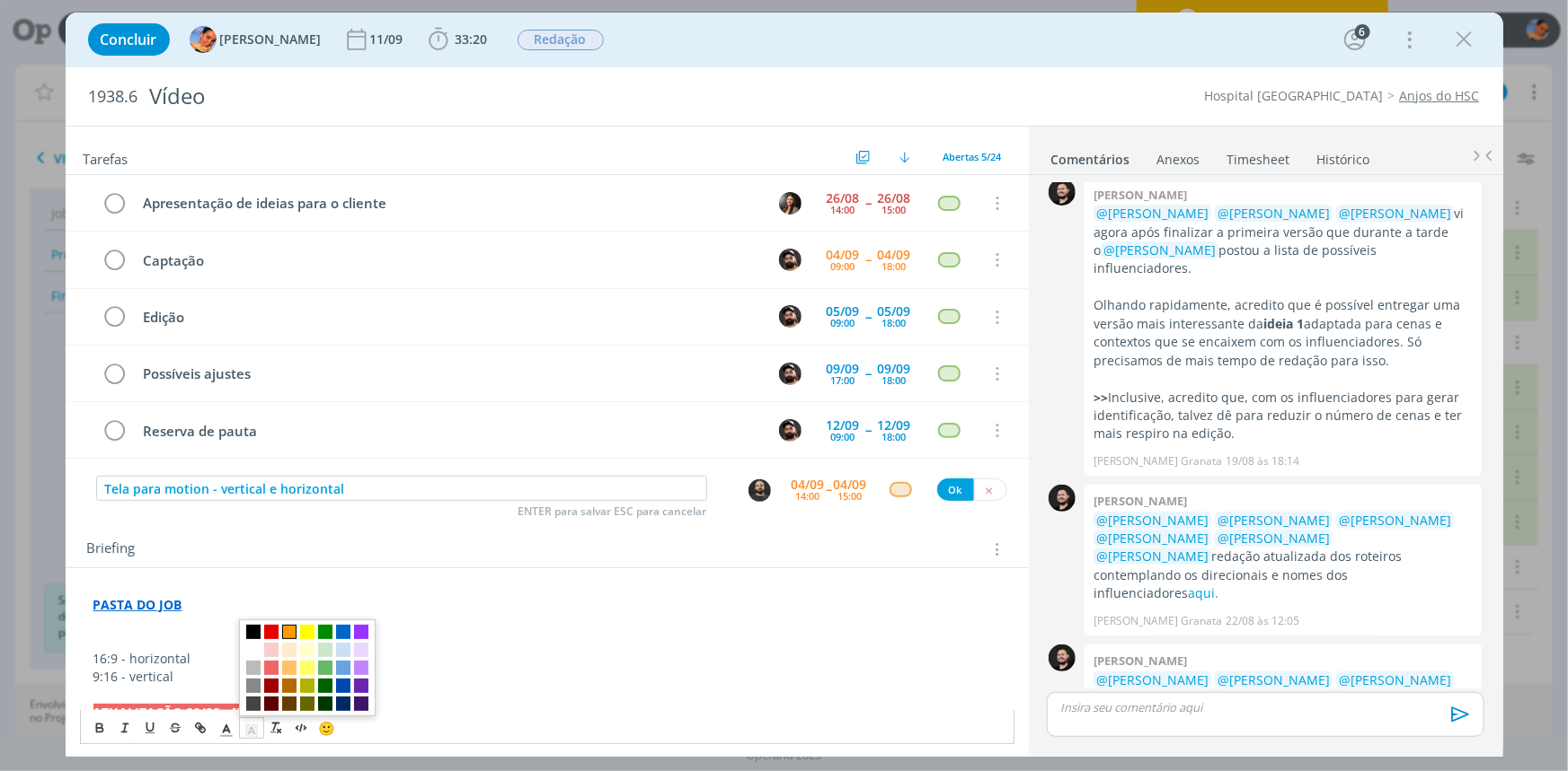
click at [293, 595] on span "dialog" at bounding box center [289, 631] width 14 height 14
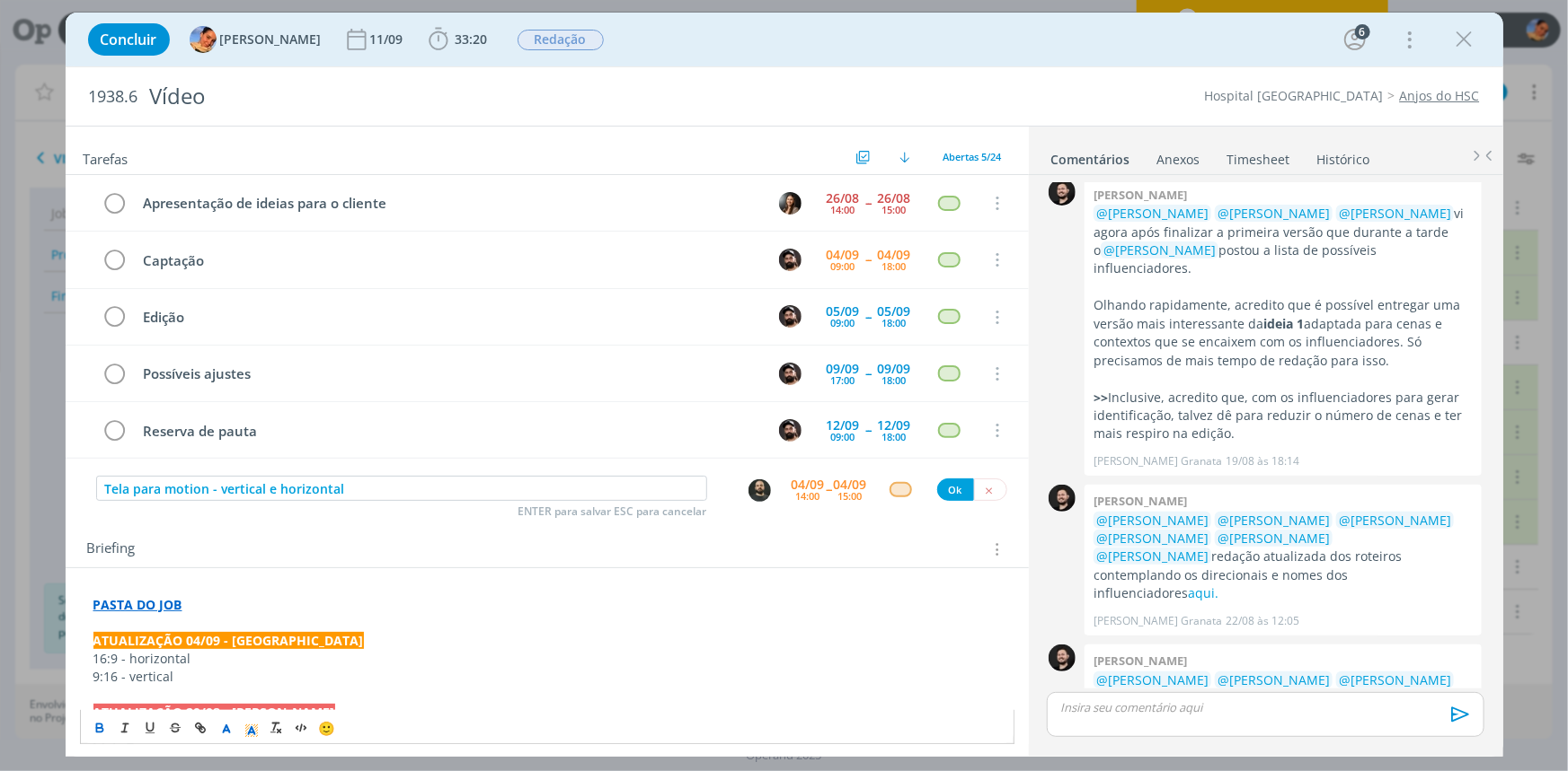
click at [269, 595] on p "dialog" at bounding box center [547, 623] width 907 height 18
click at [244, 595] on p "16:9 - horizontal" at bounding box center [547, 658] width 907 height 18
click at [271, 595] on p "ATUALIZAÇÃO 04/09 - Luíza" at bounding box center [547, 641] width 907 height 18
click at [1253, 595] on link "aqui." at bounding box center [1342, 716] width 31 height 17
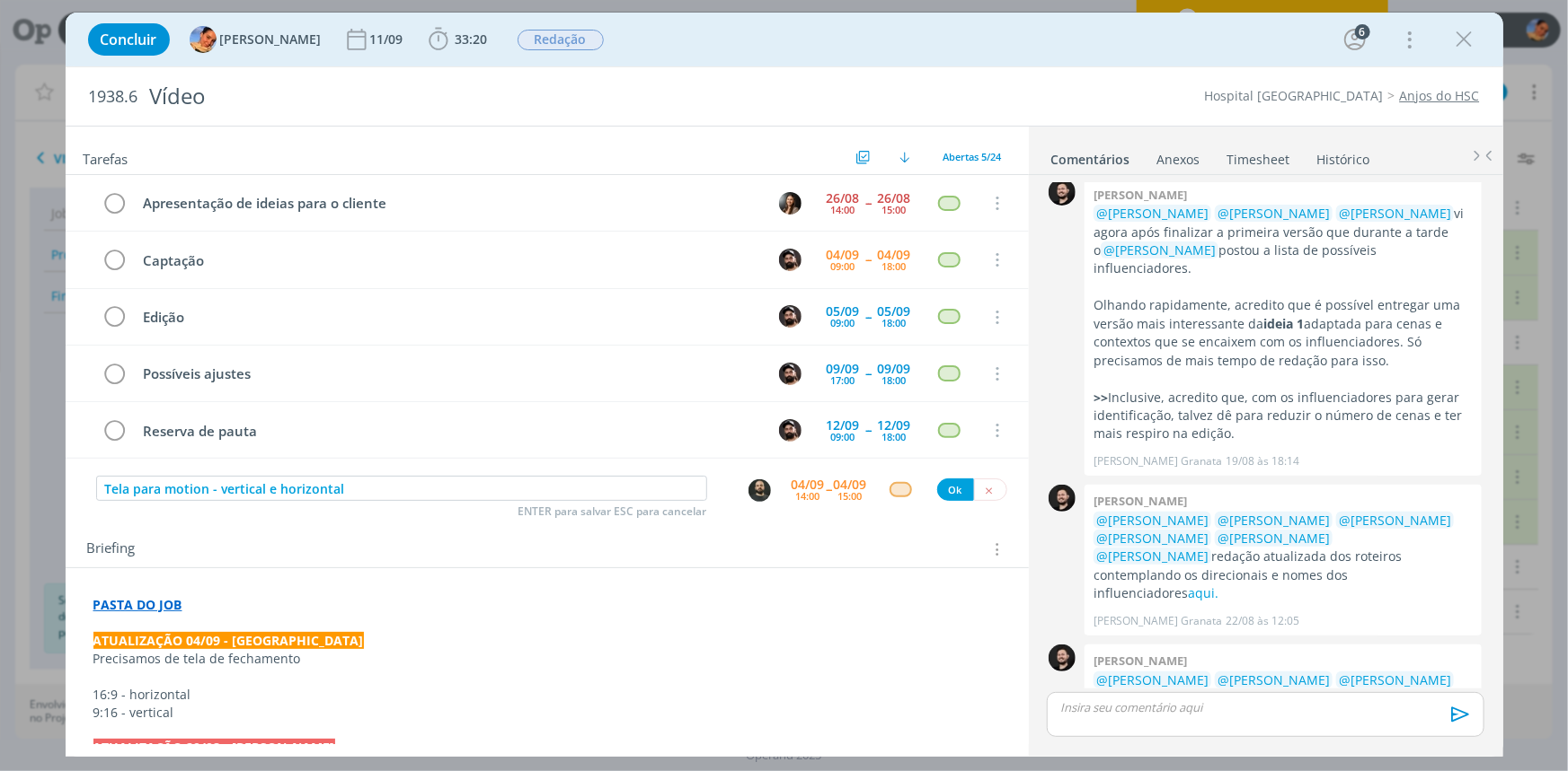
click at [378, 595] on p "Precisamos de tela de fechamento" at bounding box center [547, 658] width 907 height 18
drag, startPoint x: 476, startPoint y: 651, endPoint x: 531, endPoint y: 662, distance: 56.1
click at [531, 595] on p "Precisamos de tela de fechamento do vídeo, sinalizado em verde AQUI" at bounding box center [547, 658] width 907 height 18
click at [200, 595] on icon "dialog" at bounding box center [200, 728] width 14 height 14
paste input "https://sobeae.sharepoint.com/:w:/s/SOBEAE/EfSRzRv6llVOnh6jgBUVpBsBpuGtm17c2Ezf…"
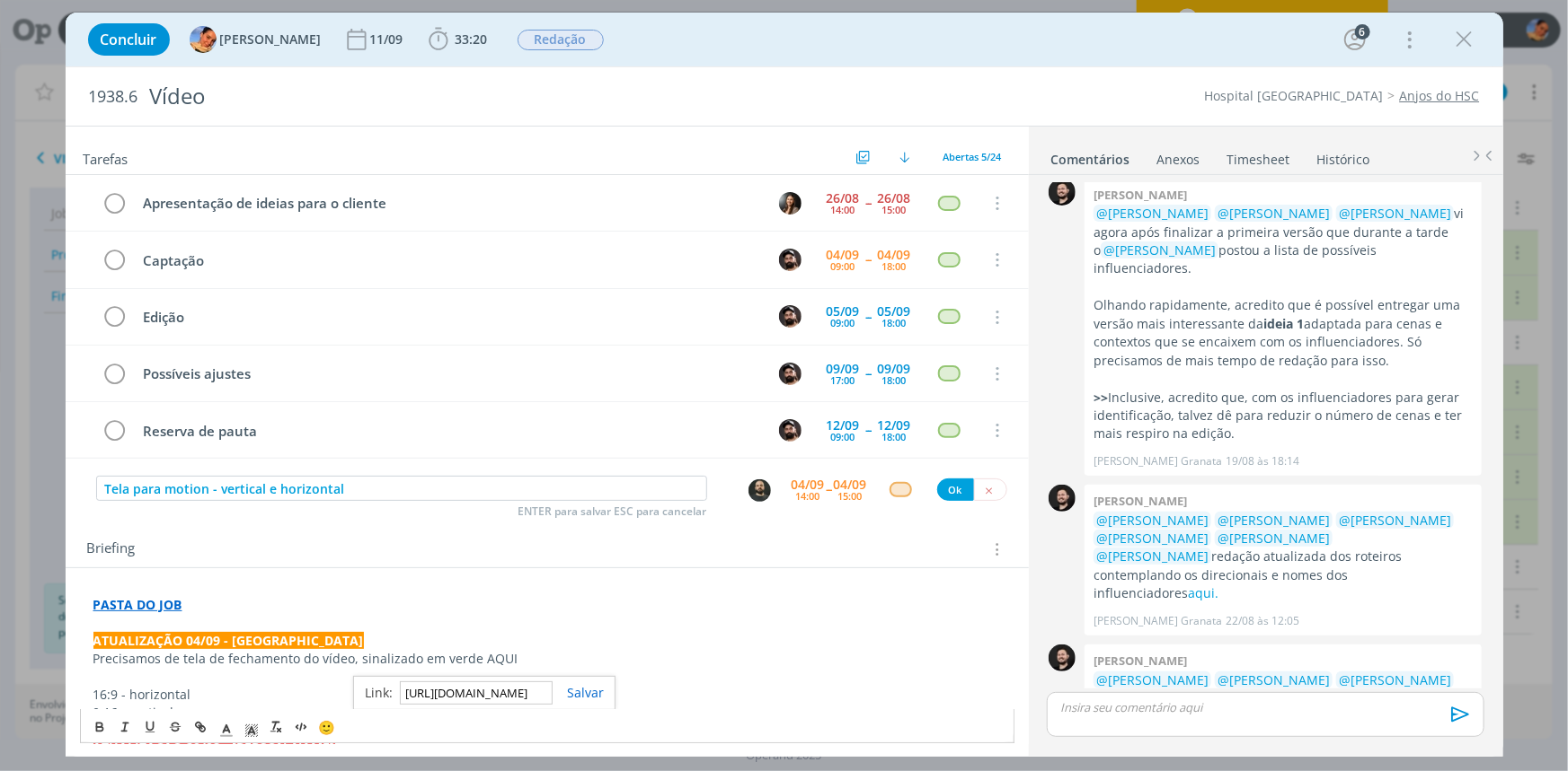
scroll to position [0, 457]
type input "https://sobeae.sharepoint.com/:w:/s/SOBEAE/EfSRzRv6llVOnh6jgBUVpBsBpuGtm17c2Ezf…"
click at [599, 595] on link "dialog" at bounding box center [578, 693] width 51 height 17
click at [606, 595] on p "dialog" at bounding box center [547, 677] width 907 height 18
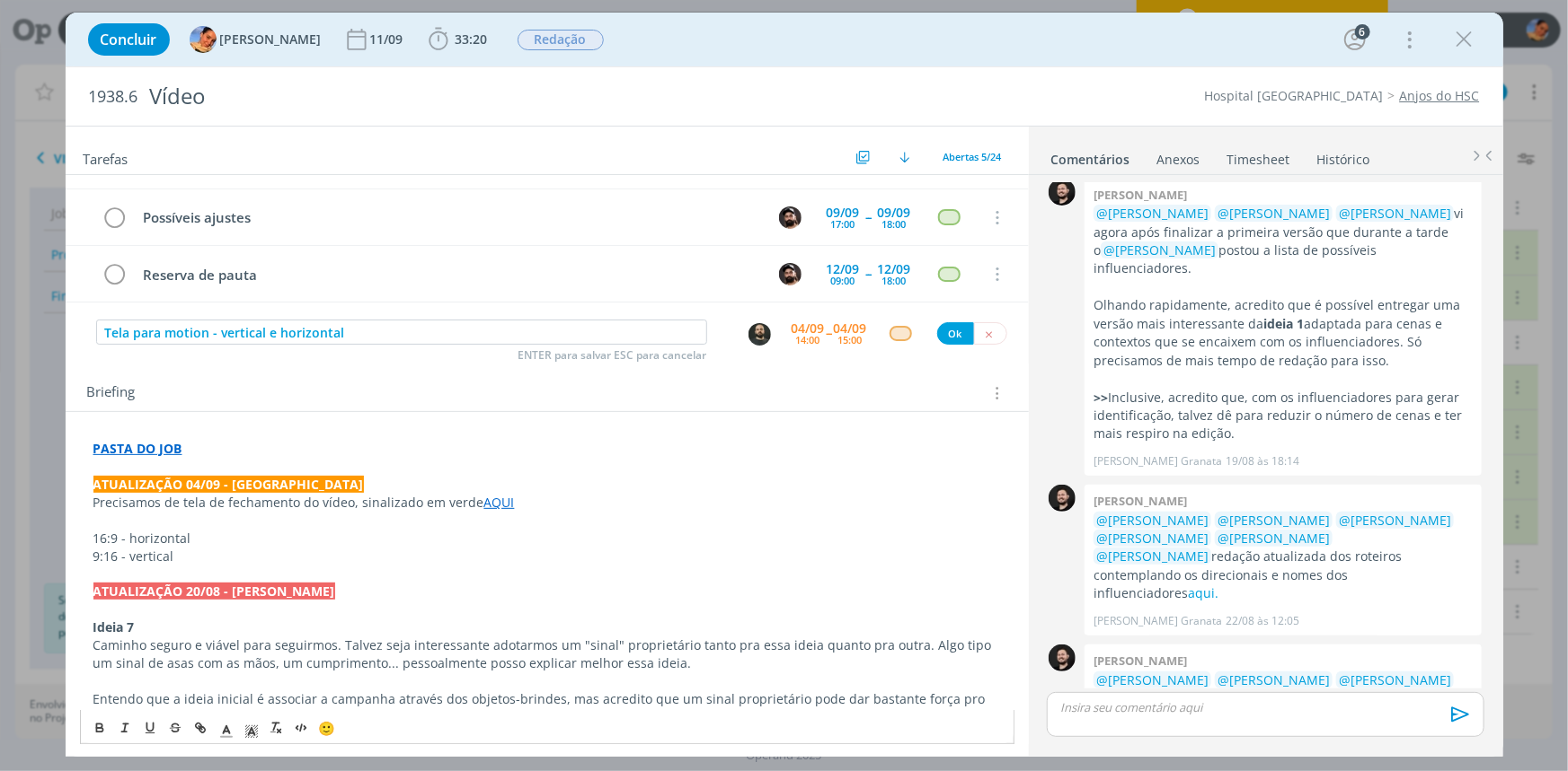
scroll to position [163, 0]
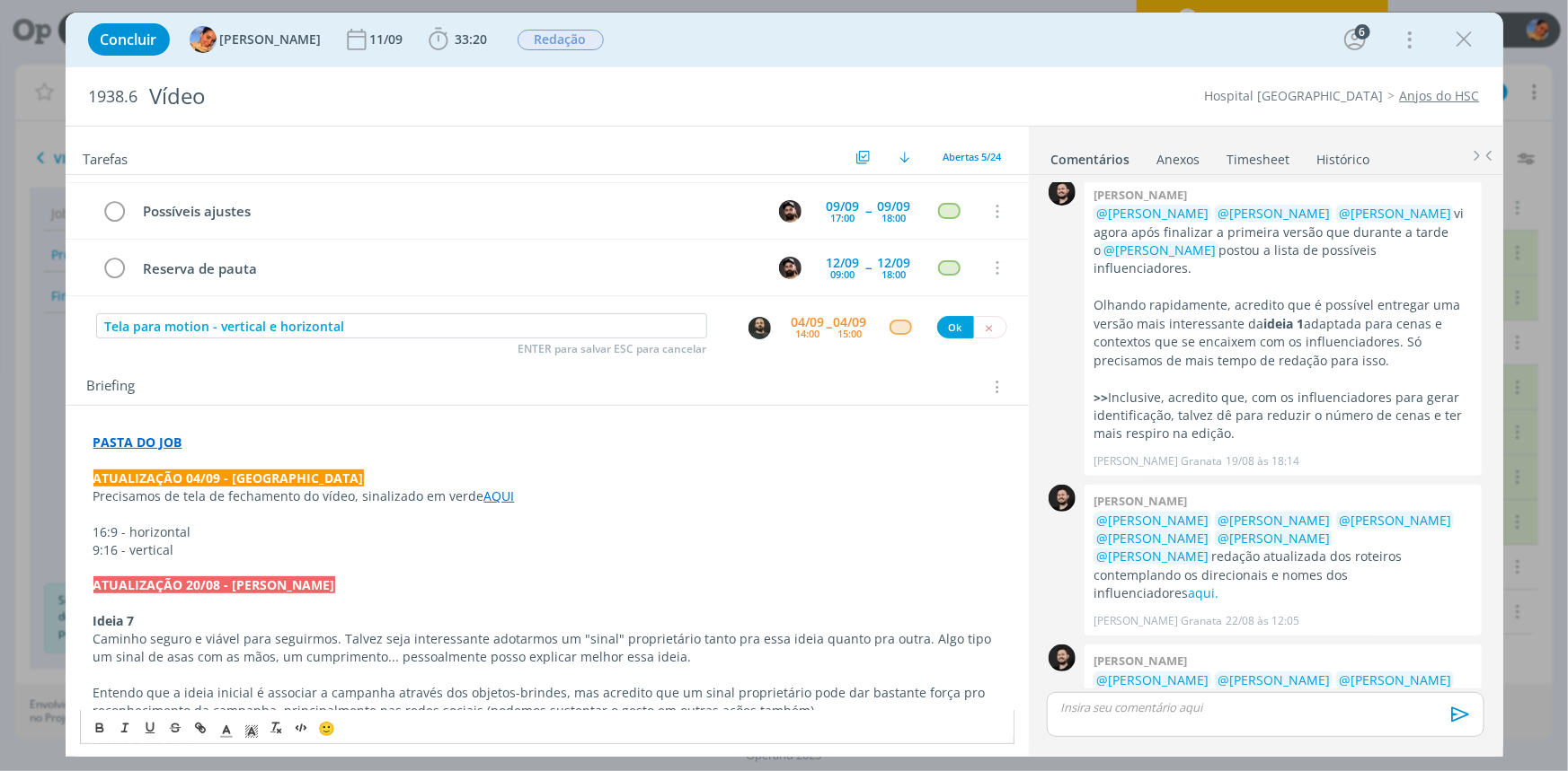
click at [527, 488] on p "Precisamos de tela de fechamento do vídeo, sinalizado em verde AQUI" at bounding box center [547, 497] width 907 height 18
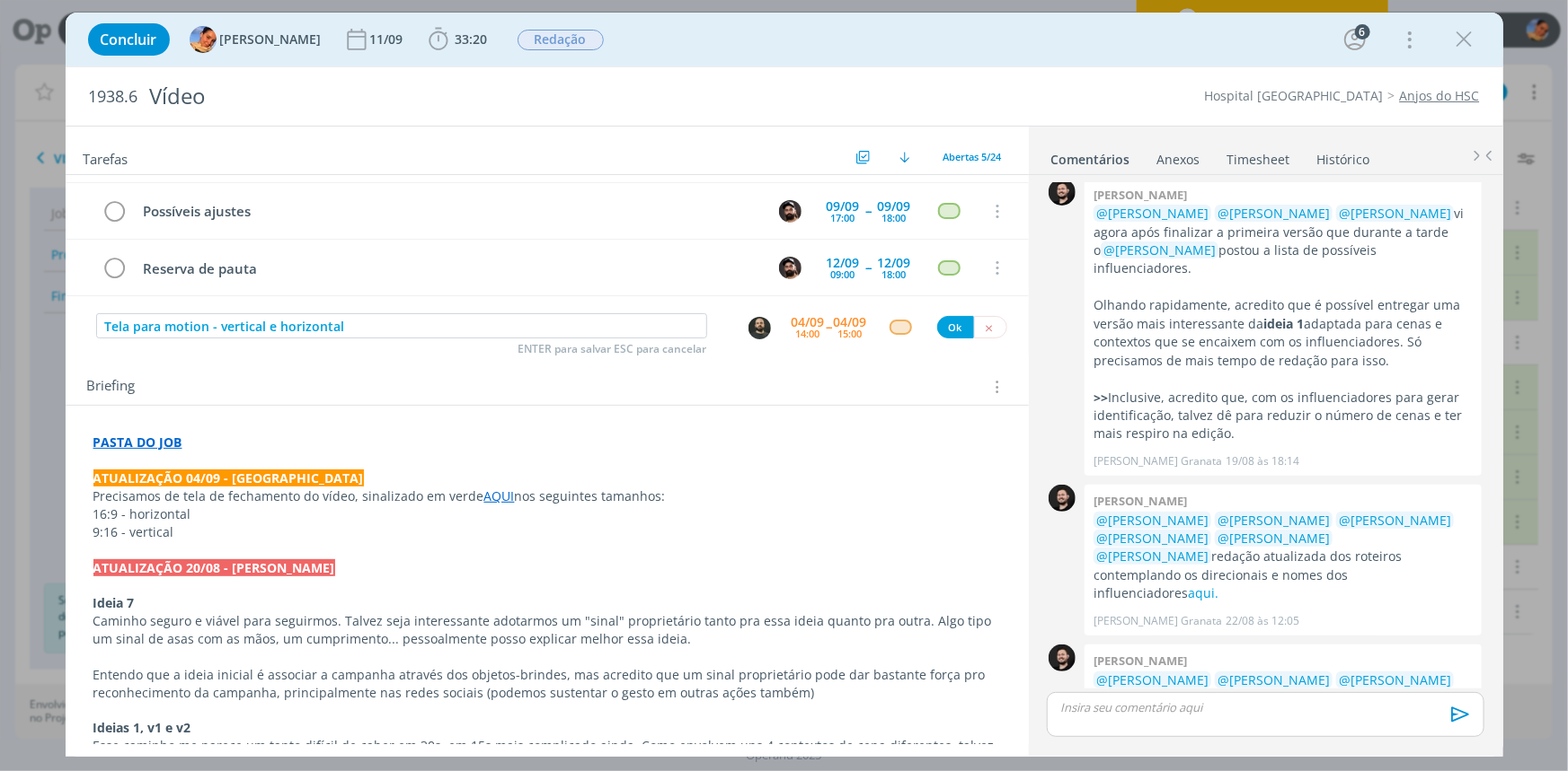
click at [937, 316] on div "Ok" at bounding box center [972, 326] width 70 height 22
click at [937, 317] on button "Ok" at bounding box center [955, 326] width 37 height 22
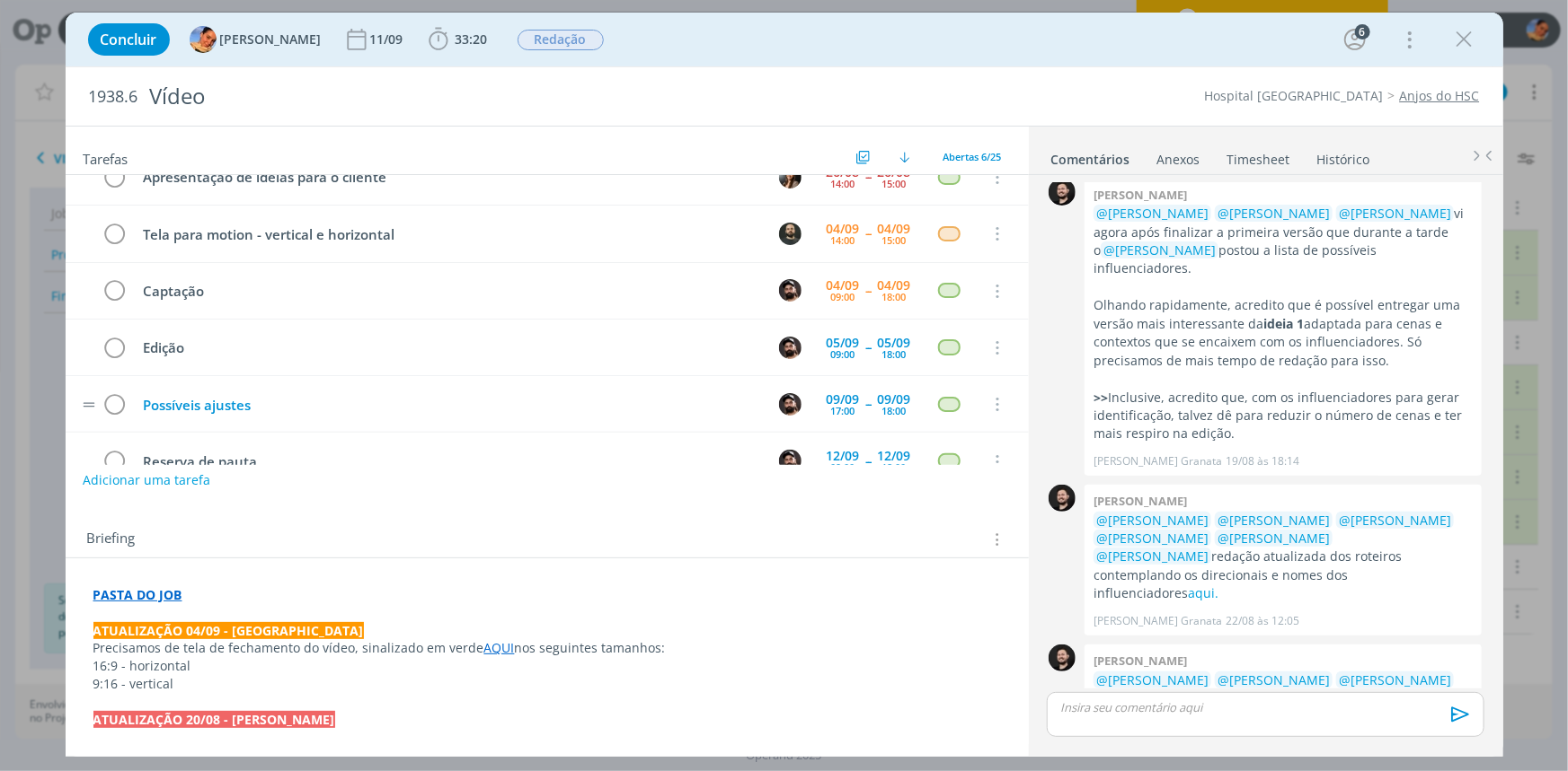
scroll to position [0, 0]
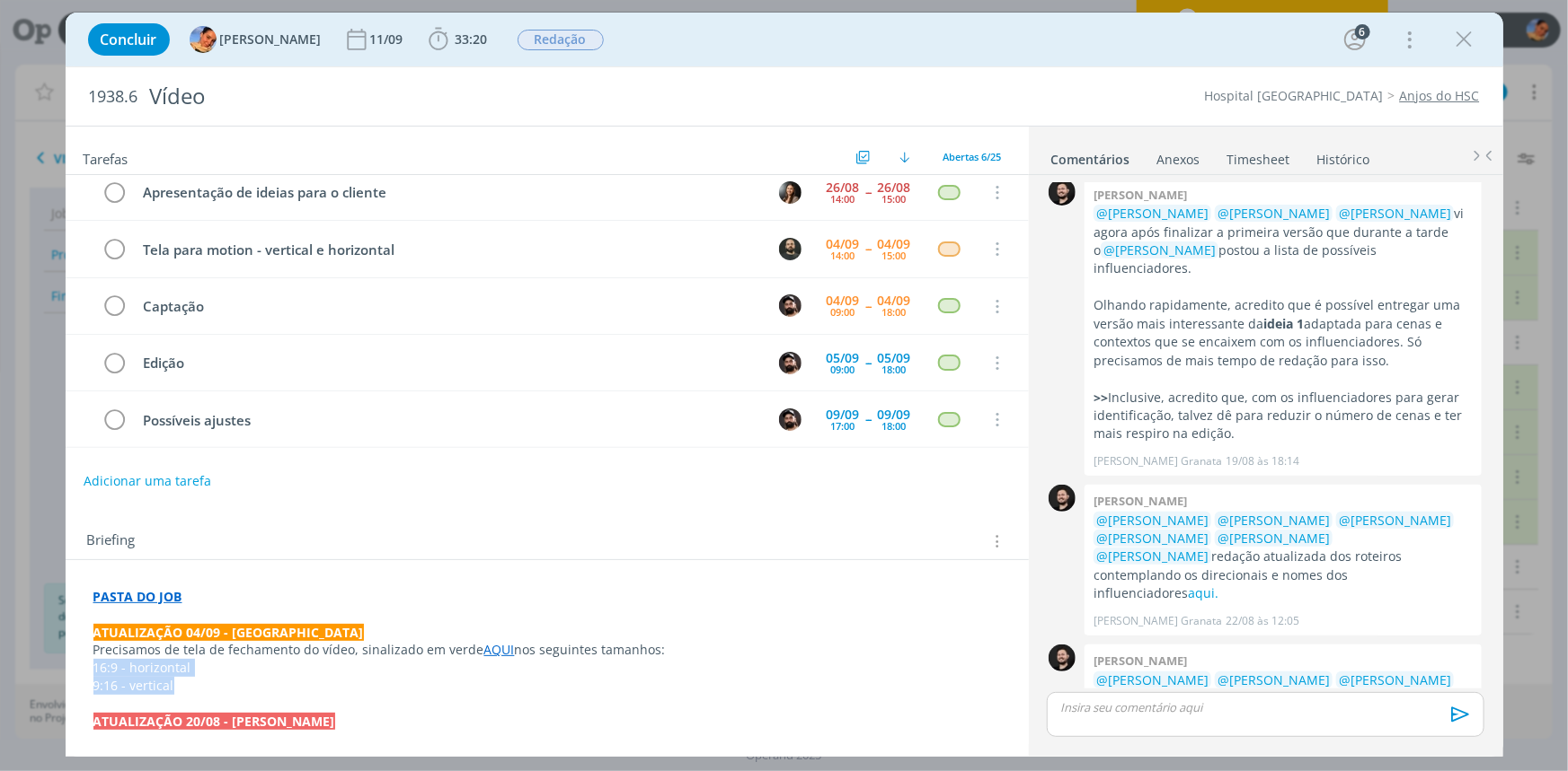
drag, startPoint x: 180, startPoint y: 691, endPoint x: 53, endPoint y: 672, distance: 128.4
click at [53, 595] on div "Concluir Luíza Santana 11/09 33:20 Iniciar Apontar Data * 04/09/2025 Horas * 00…" at bounding box center [784, 385] width 1568 height 771
copy div "16:9 - horizontal 9:16 - vertical"
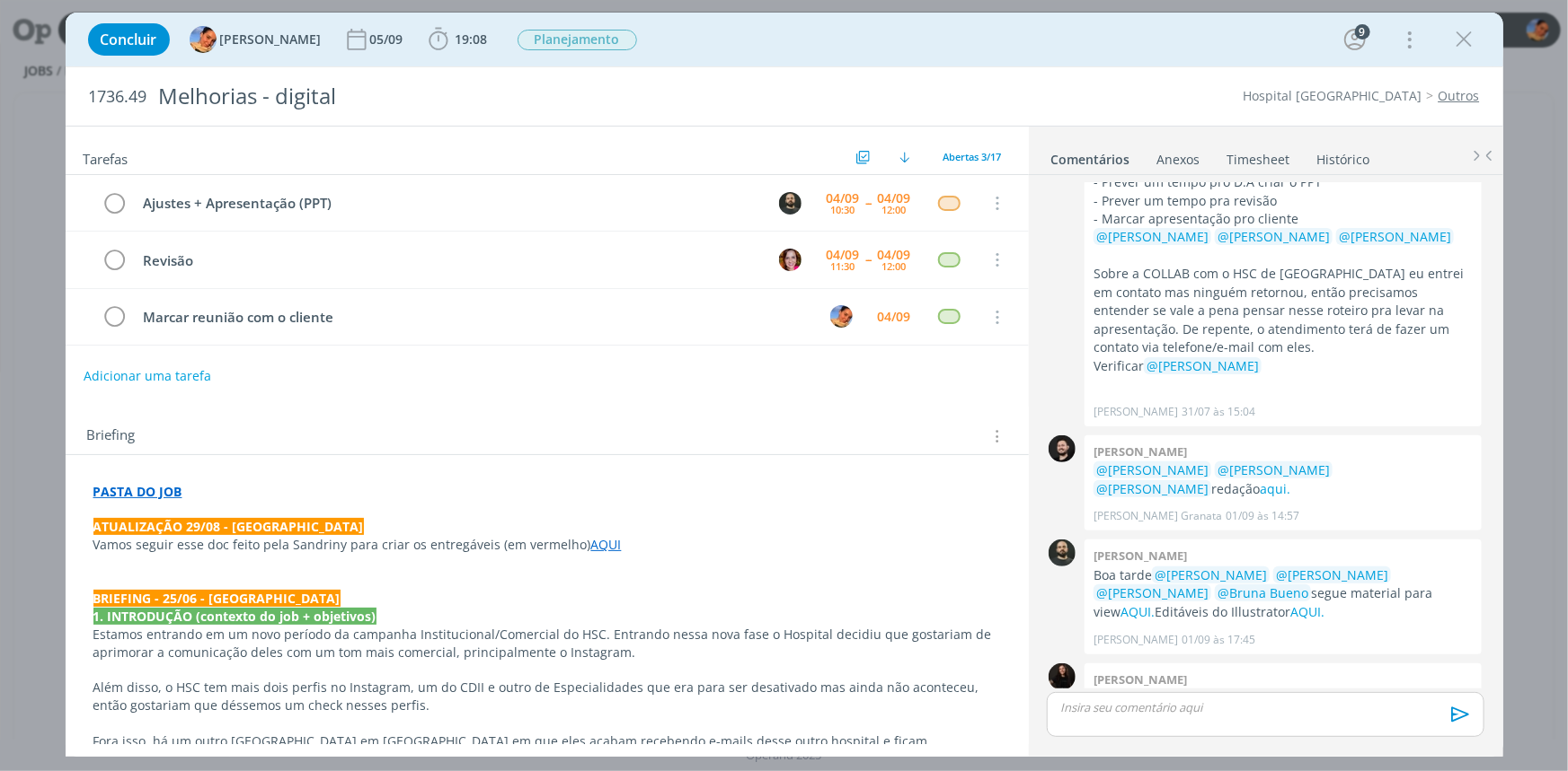
scroll to position [923, 0]
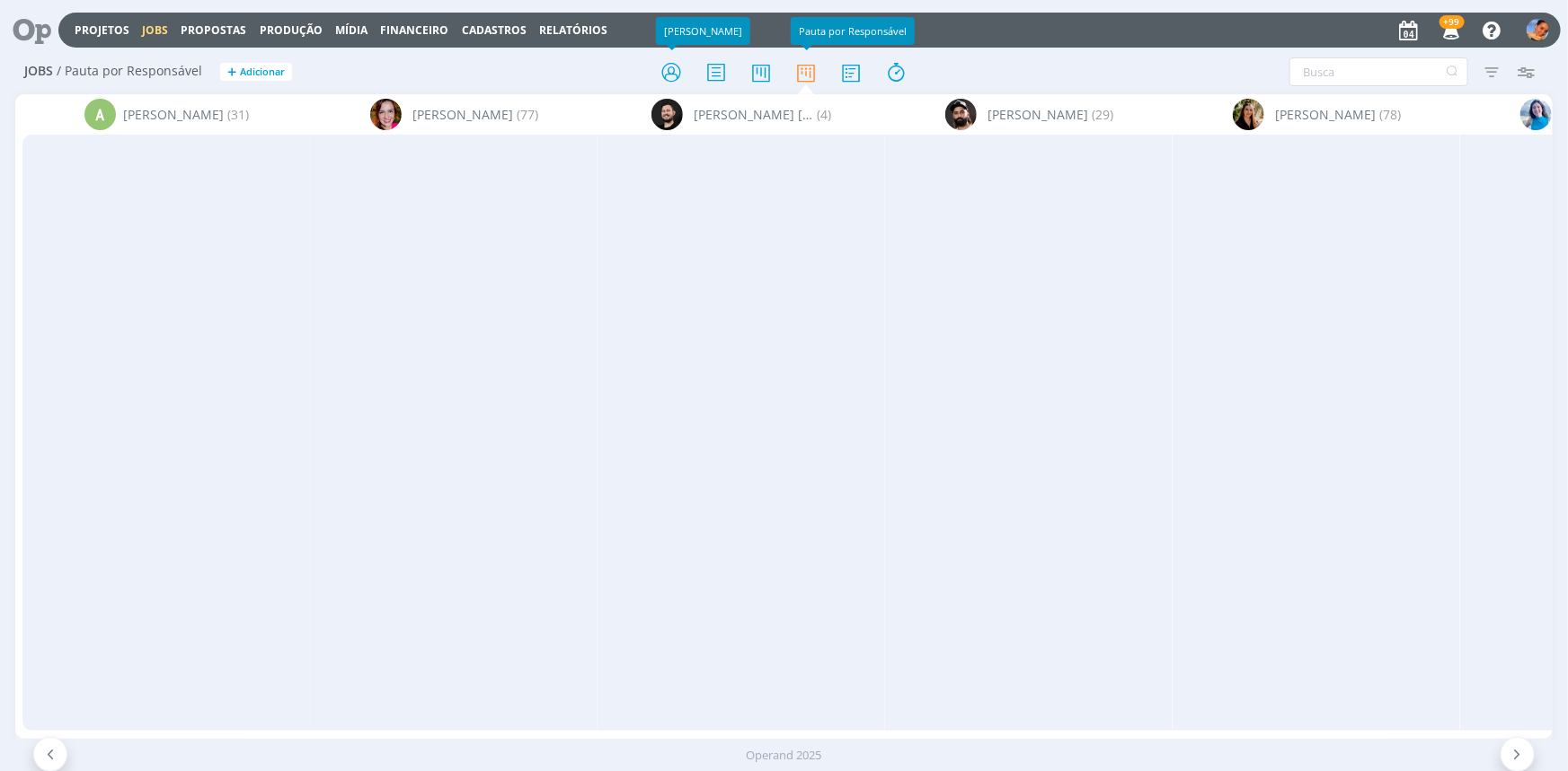
scroll to position [0, 2506]
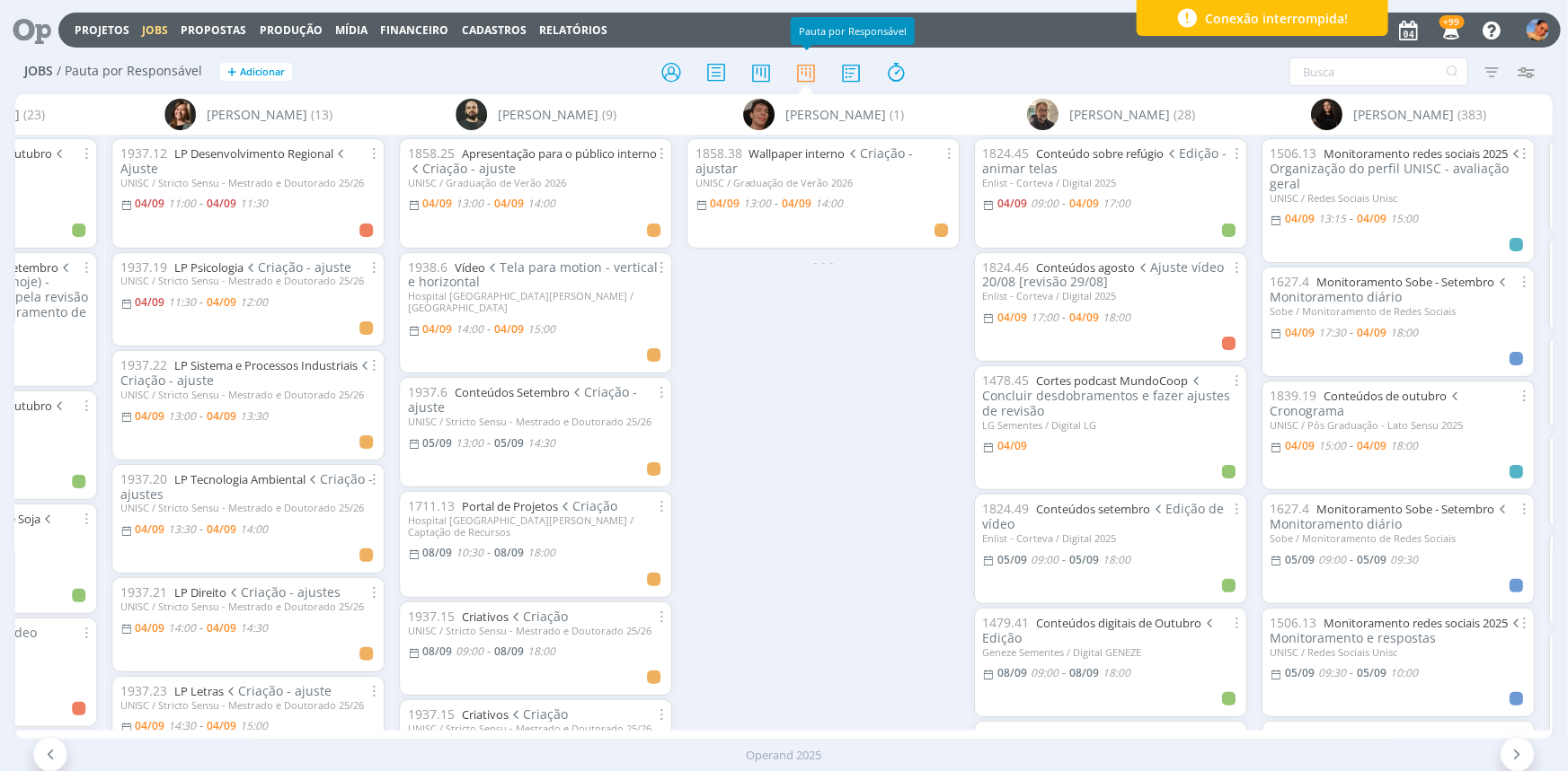
drag, startPoint x: 800, startPoint y: 302, endPoint x: 794, endPoint y: 313, distance: 12.5
click at [798, 305] on div "1858.38 Wallpaper interno Criação - ajustar UNISC / Graduação de Verão 2026 04/…" at bounding box center [823, 432] width 288 height 596
